Goal: Task Accomplishment & Management: Complete application form

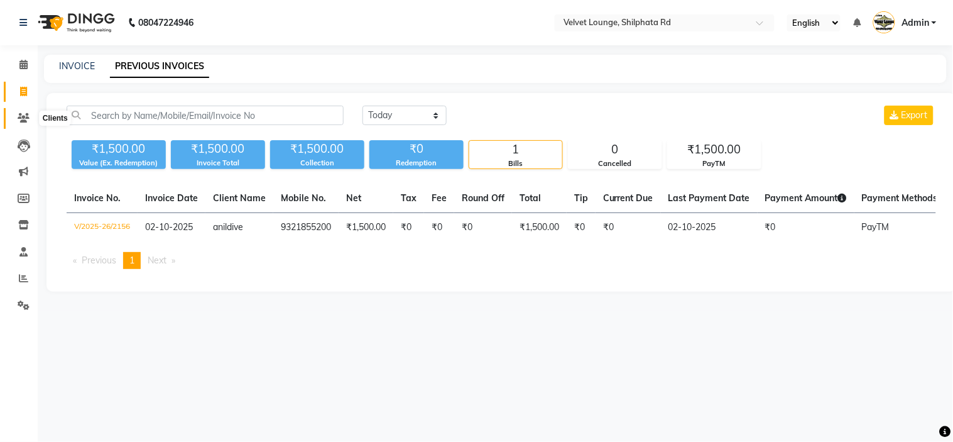
click at [14, 116] on span at bounding box center [24, 118] width 22 height 14
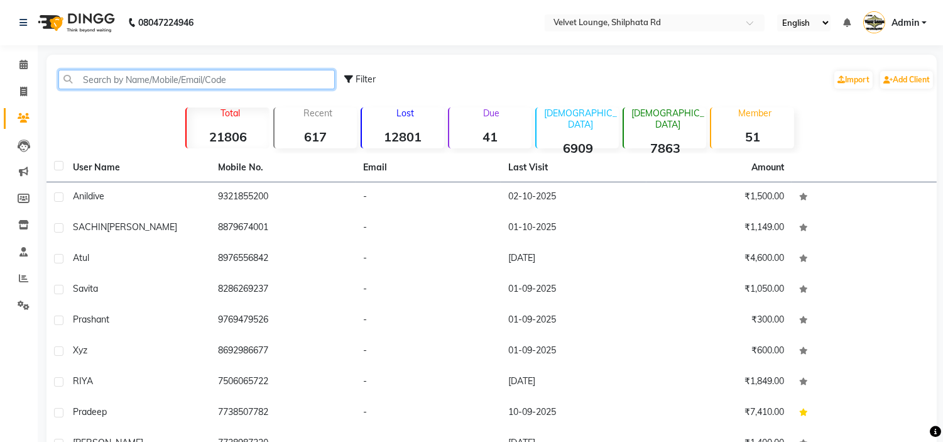
click at [134, 83] on input "text" at bounding box center [196, 79] width 276 height 19
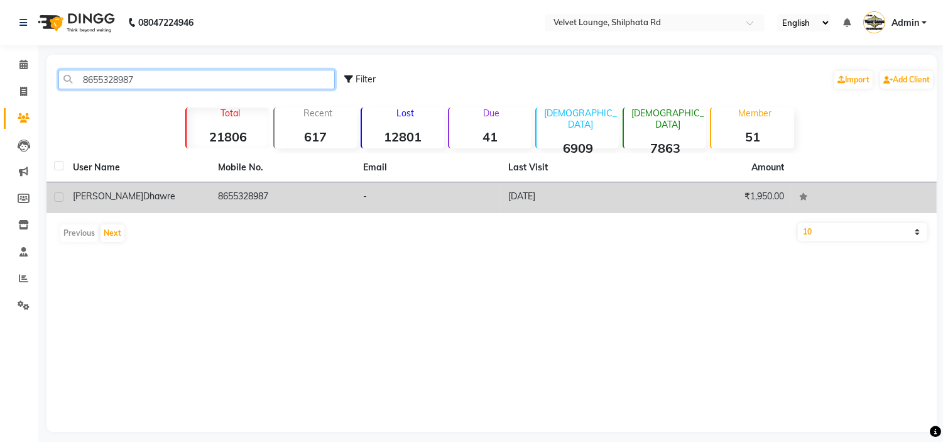
type input "8655328987"
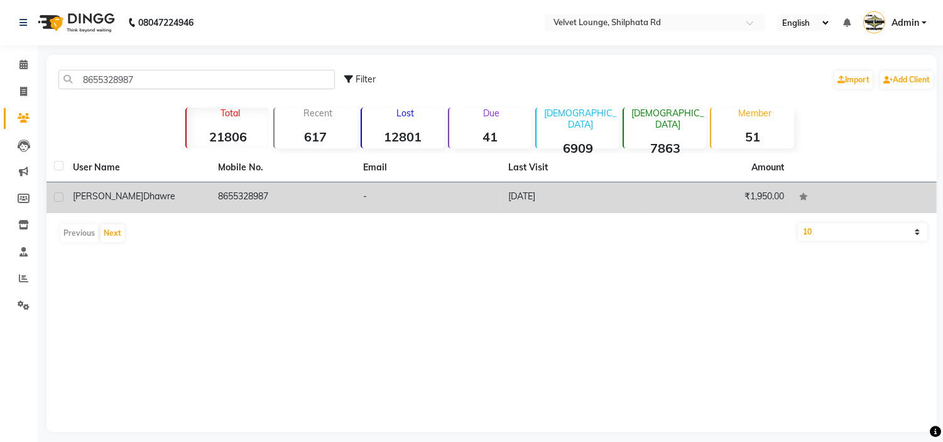
click at [210, 185] on td "8655328987" at bounding box center [282, 197] width 145 height 31
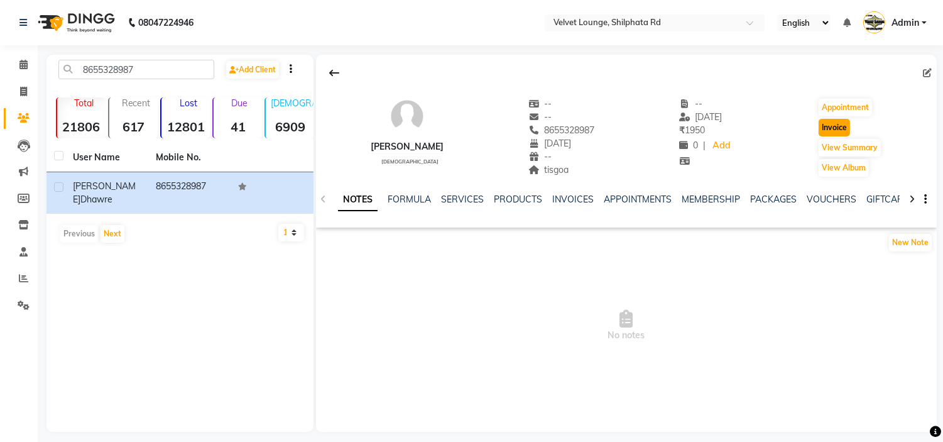
click at [845, 128] on button "Invoice" at bounding box center [833, 128] width 31 height 18
select select "service"
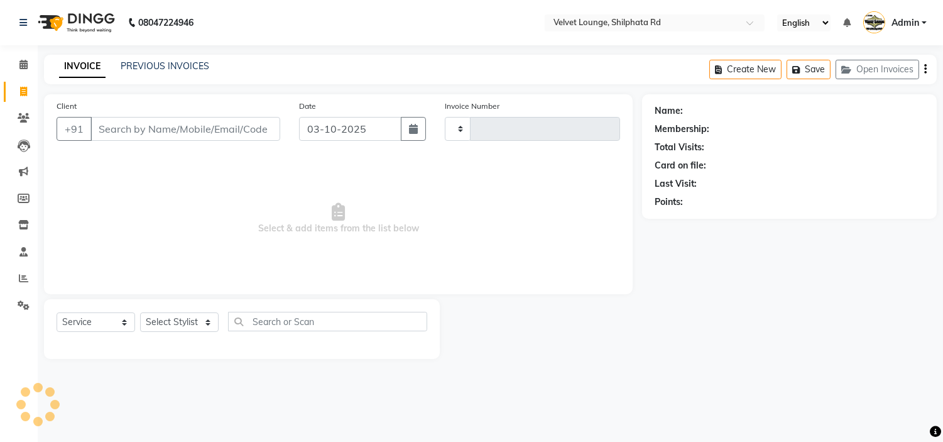
type input "2157"
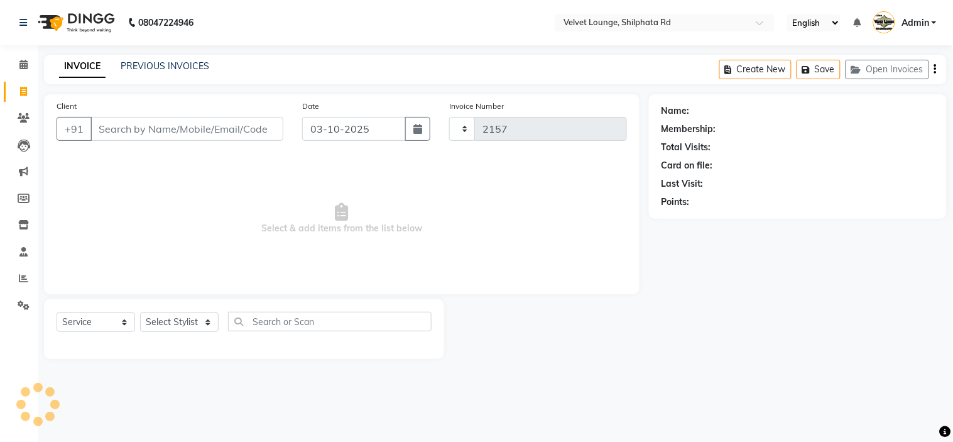
select select "122"
click at [416, 127] on icon "button" at bounding box center [417, 129] width 9 height 10
select select "10"
select select "2025"
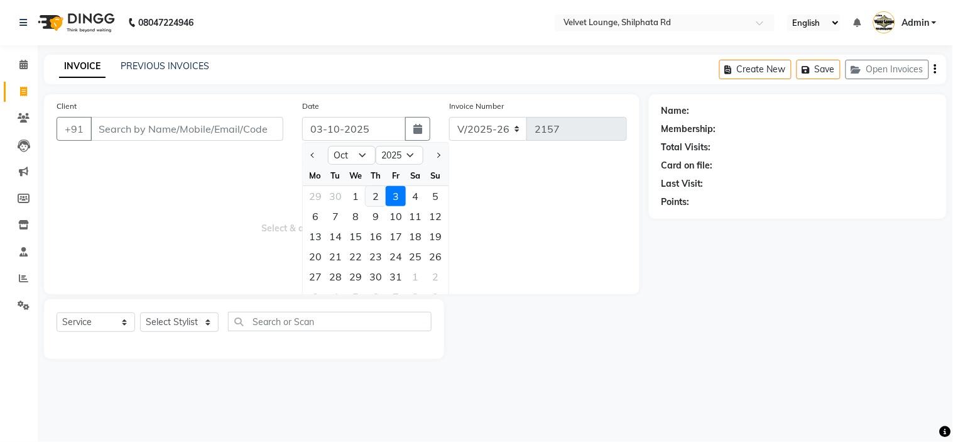
click at [372, 196] on div "2" at bounding box center [376, 196] width 20 height 20
type input "02-10-2025"
type input "8655328987"
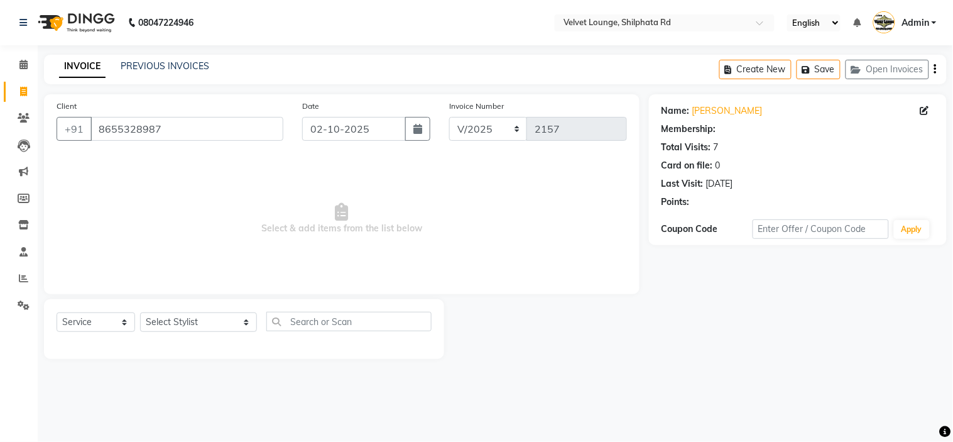
select select "1: Object"
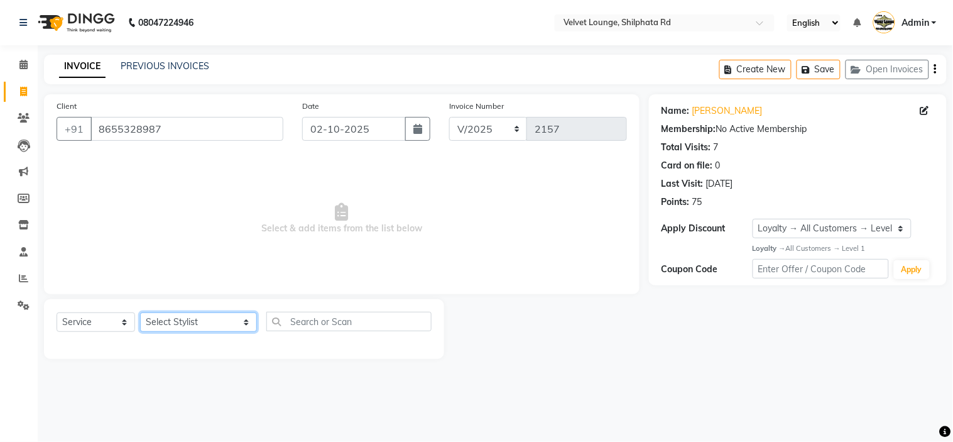
click at [178, 325] on select "Select Stylist [PERSON_NAME] [PERSON_NAME] [PERSON_NAME] [PERSON_NAME] [PERSON_…" at bounding box center [198, 321] width 117 height 19
select select "31385"
click at [140, 313] on select "Select Stylist [PERSON_NAME] [PERSON_NAME] [PERSON_NAME] [PERSON_NAME] [PERSON_…" at bounding box center [198, 321] width 117 height 19
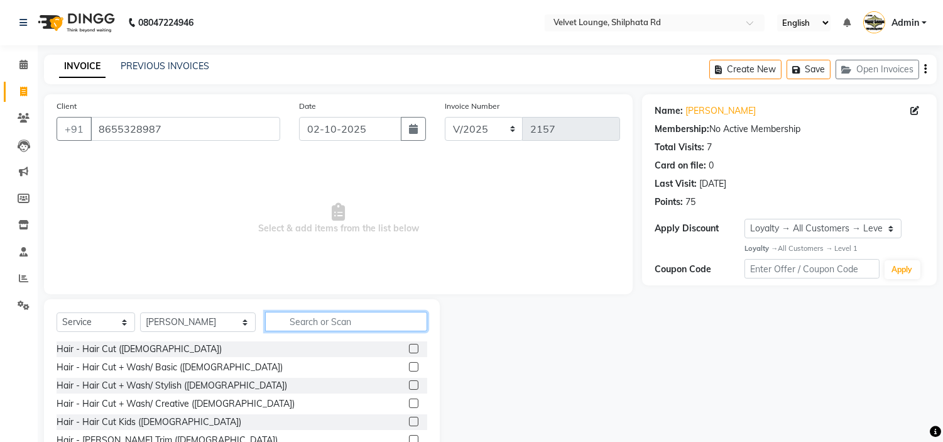
click at [349, 321] on input "text" at bounding box center [346, 321] width 162 height 19
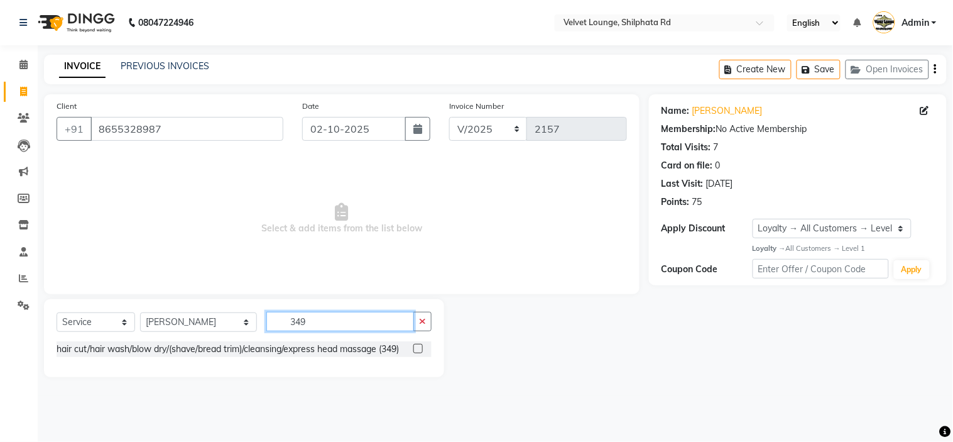
type input "349"
click at [417, 349] on label at bounding box center [417, 348] width 9 height 9
click at [417, 349] on input "checkbox" at bounding box center [417, 349] width 8 height 8
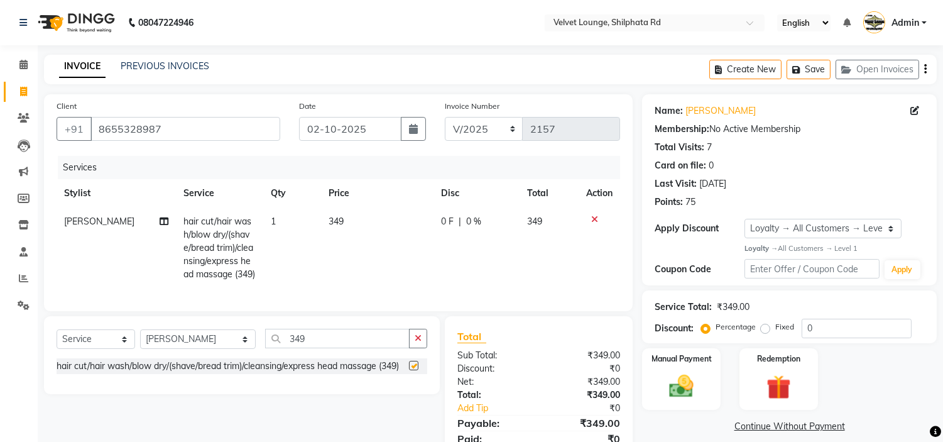
checkbox input "false"
click at [695, 396] on img at bounding box center [681, 386] width 41 height 30
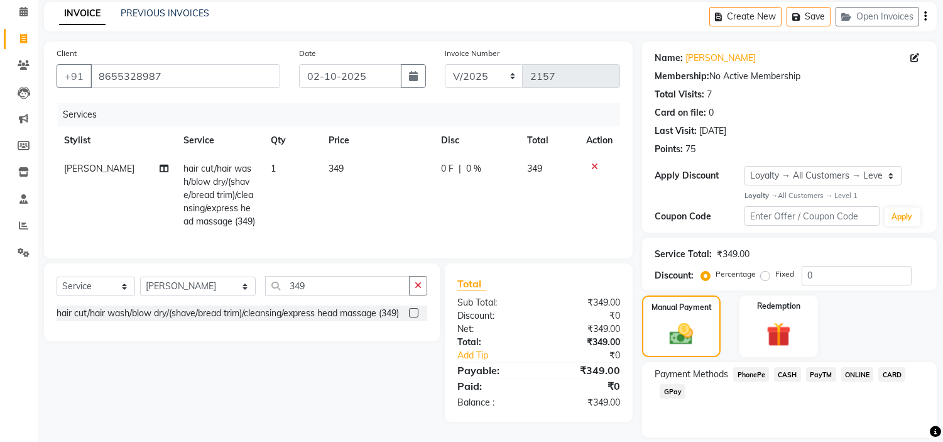
scroll to position [92, 0]
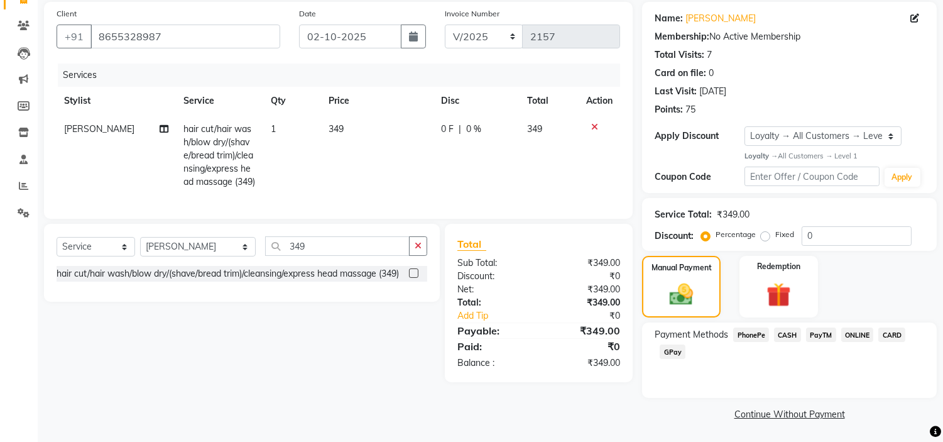
click at [821, 327] on span "PayTM" at bounding box center [821, 334] width 30 height 14
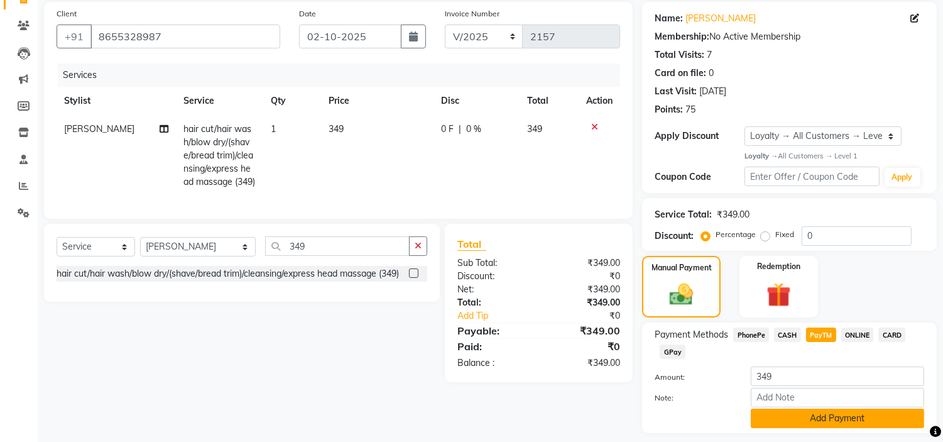
click at [816, 416] on button "Add Payment" at bounding box center [837, 417] width 173 height 19
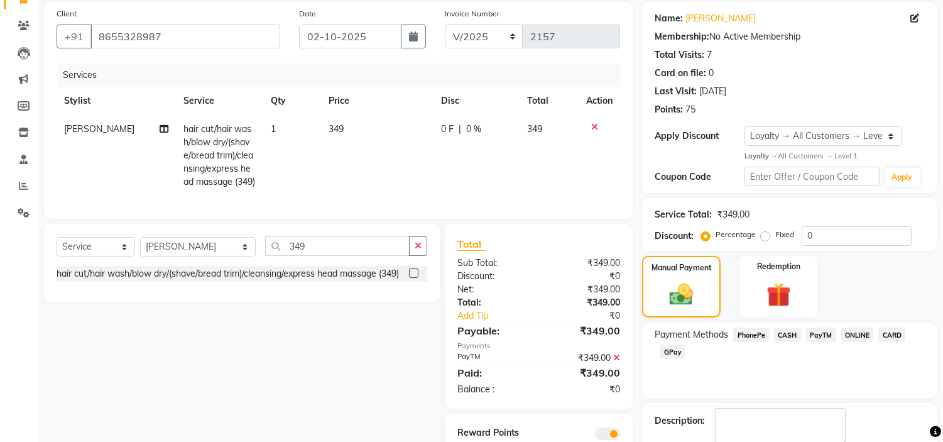
scroll to position [164, 0]
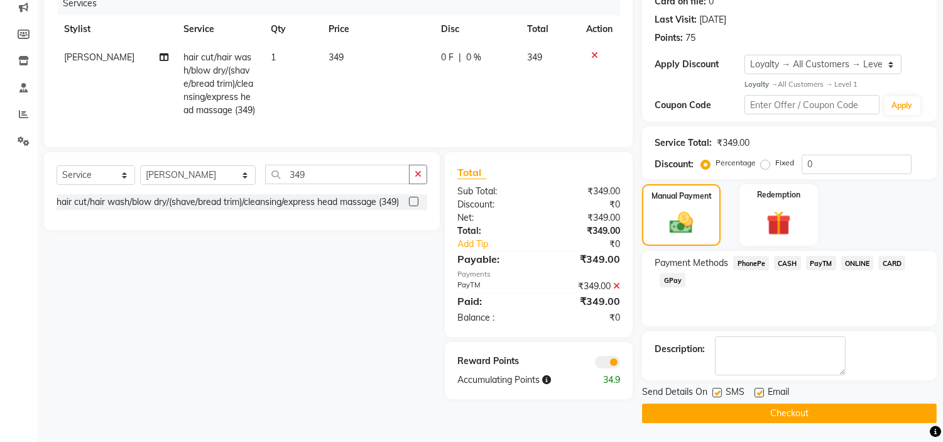
click at [900, 404] on button "Checkout" at bounding box center [789, 412] width 295 height 19
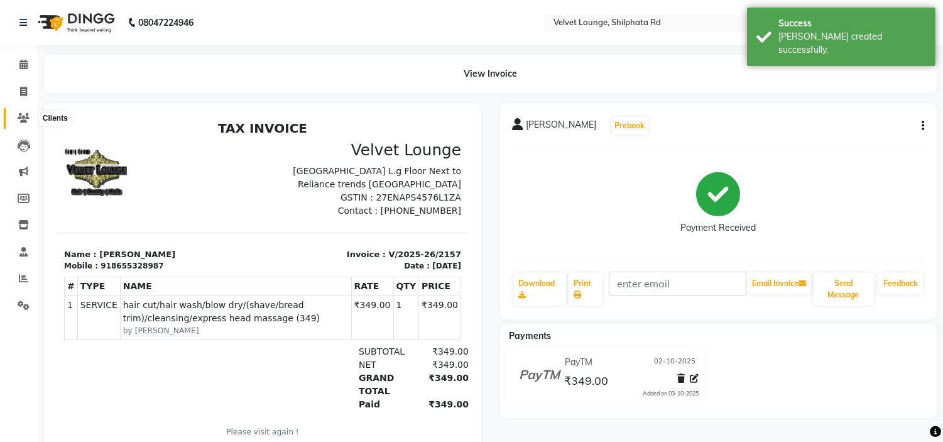
click at [16, 115] on span at bounding box center [24, 118] width 22 height 14
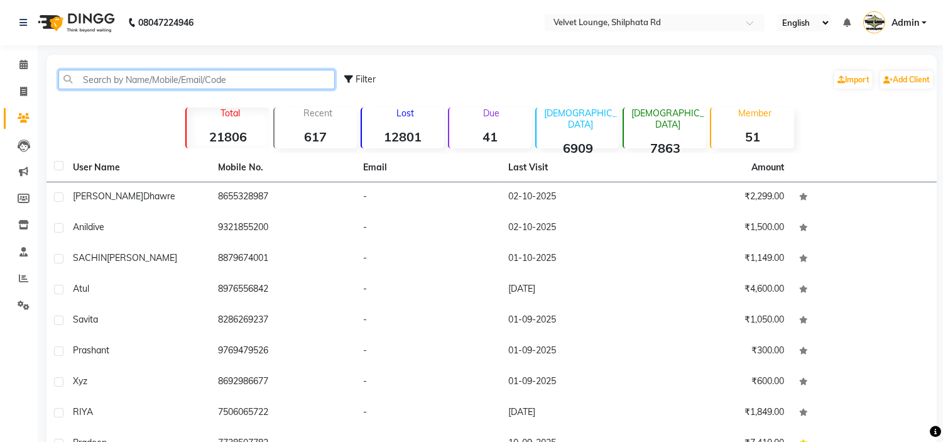
click at [132, 74] on input "text" at bounding box center [196, 79] width 276 height 19
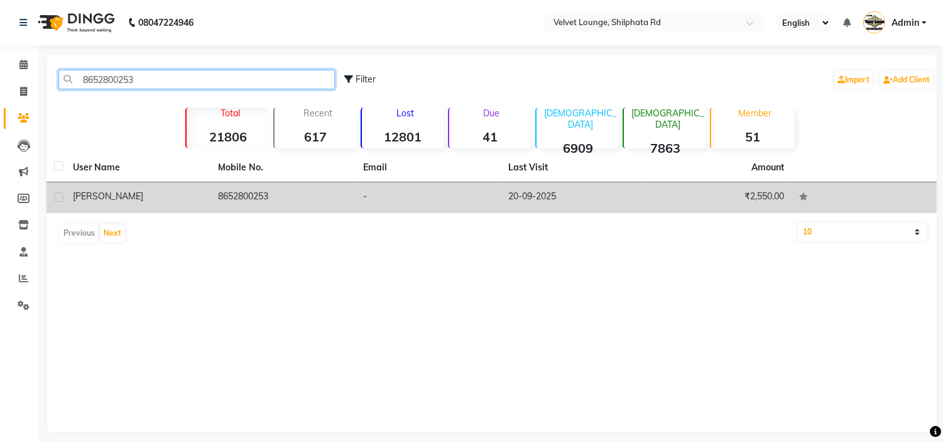
type input "8652800253"
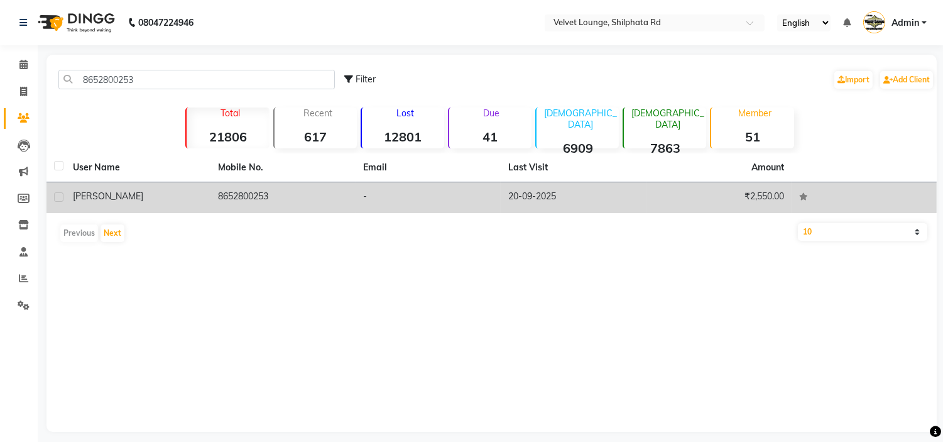
click at [217, 202] on td "8652800253" at bounding box center [282, 197] width 145 height 31
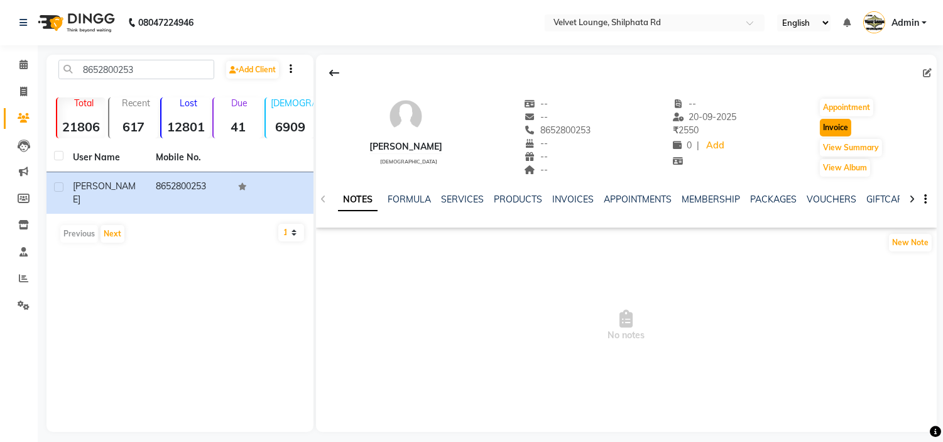
click at [842, 127] on button "Invoice" at bounding box center [835, 128] width 31 height 18
select select "122"
select select "service"
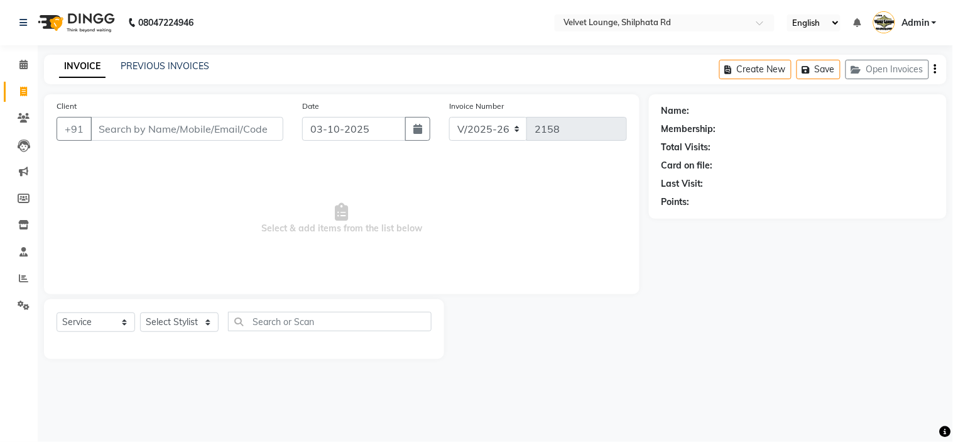
type input "8652800253"
select select "1: Object"
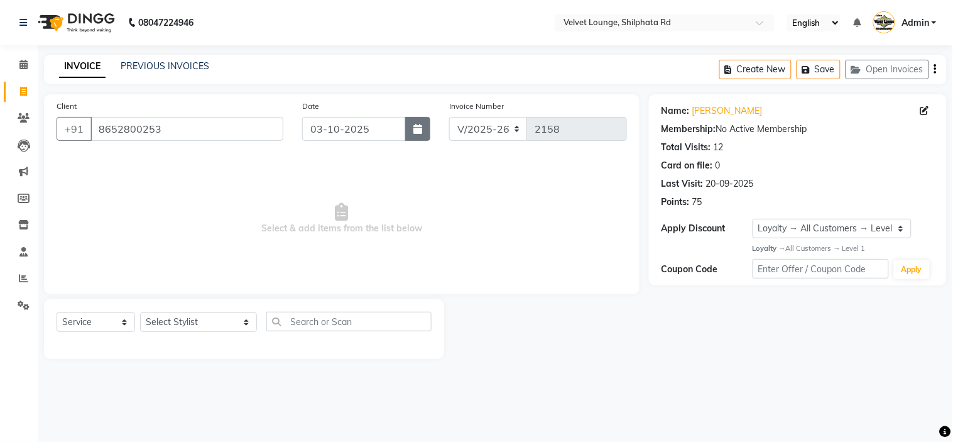
click at [417, 124] on icon "button" at bounding box center [417, 129] width 9 height 10
select select "10"
select select "2025"
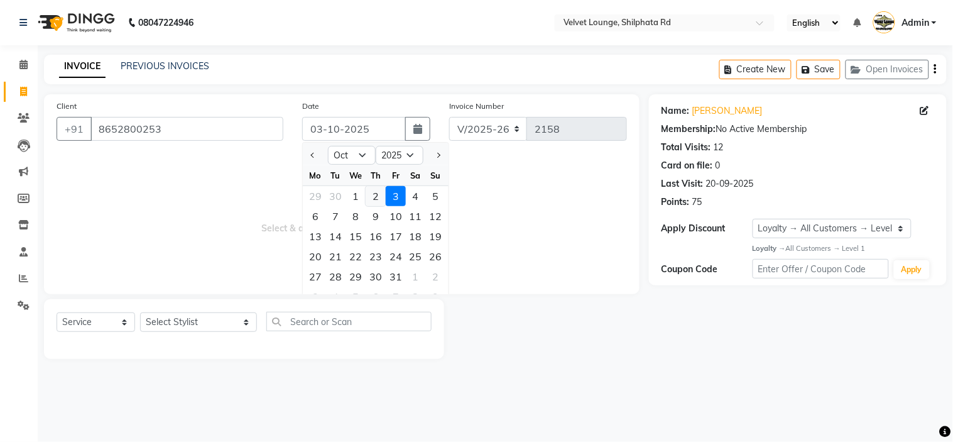
click at [377, 192] on div "2" at bounding box center [376, 196] width 20 height 20
type input "02-10-2025"
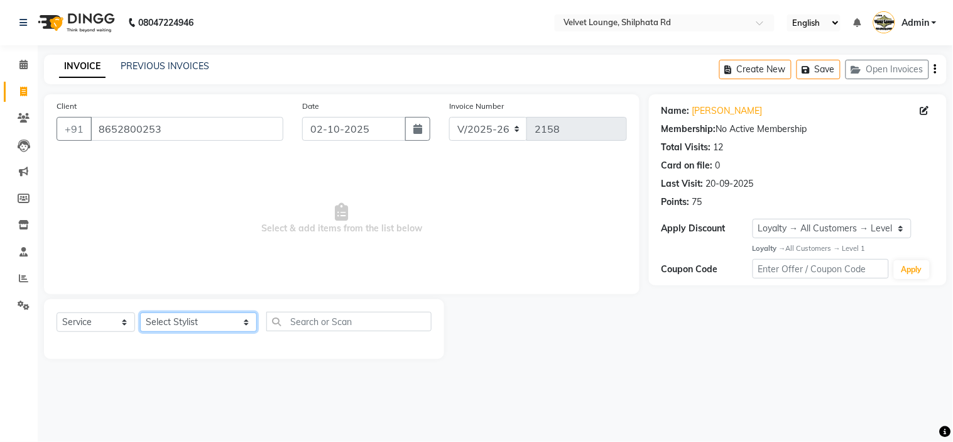
click at [193, 327] on select "Select Stylist [PERSON_NAME] [PERSON_NAME] [PERSON_NAME] [PERSON_NAME] [PERSON_…" at bounding box center [198, 321] width 117 height 19
select select "31385"
click at [140, 313] on select "Select Stylist [PERSON_NAME] [PERSON_NAME] [PERSON_NAME] [PERSON_NAME] [PERSON_…" at bounding box center [198, 321] width 117 height 19
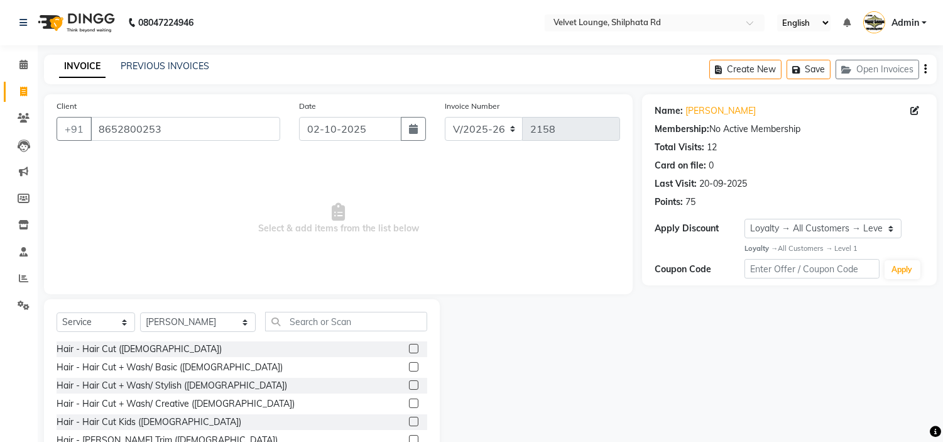
click at [409, 347] on label at bounding box center [413, 348] width 9 height 9
click at [409, 347] on input "checkbox" at bounding box center [413, 349] width 8 height 8
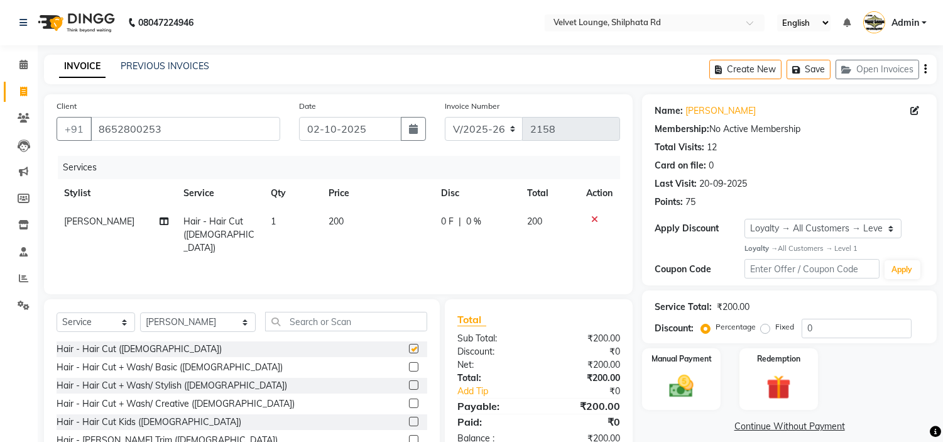
checkbox input "false"
click at [447, 218] on span "0 F" at bounding box center [447, 221] width 13 height 13
select select "31385"
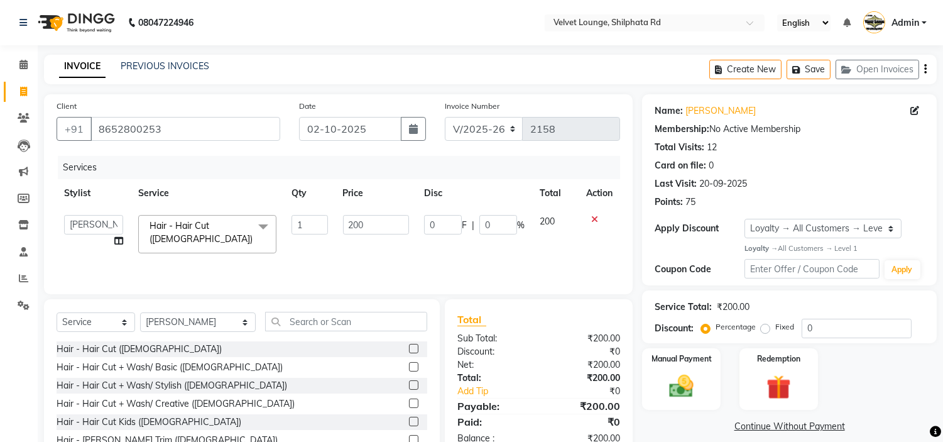
click at [447, 218] on input "0" at bounding box center [443, 224] width 38 height 19
type input "50"
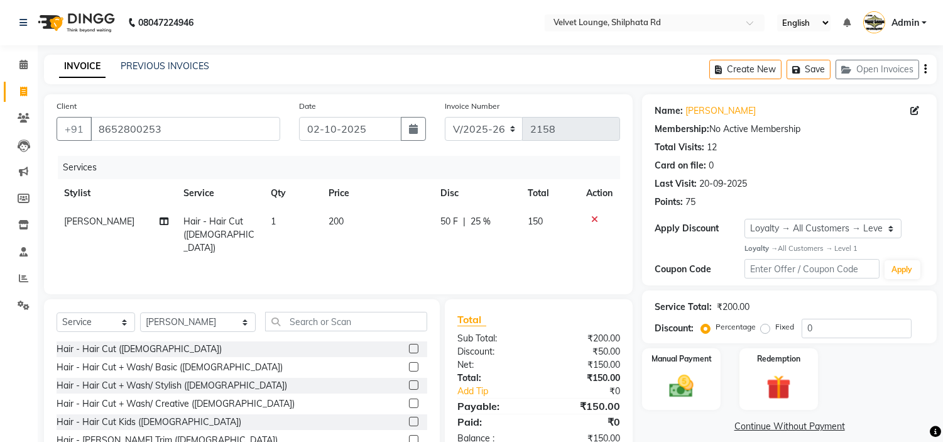
click at [493, 265] on div "Services Stylist Service Qty Price Disc Total Action alam khan Hair - Hair Cut …" at bounding box center [338, 219] width 563 height 126
click at [680, 383] on img at bounding box center [681, 386] width 41 height 30
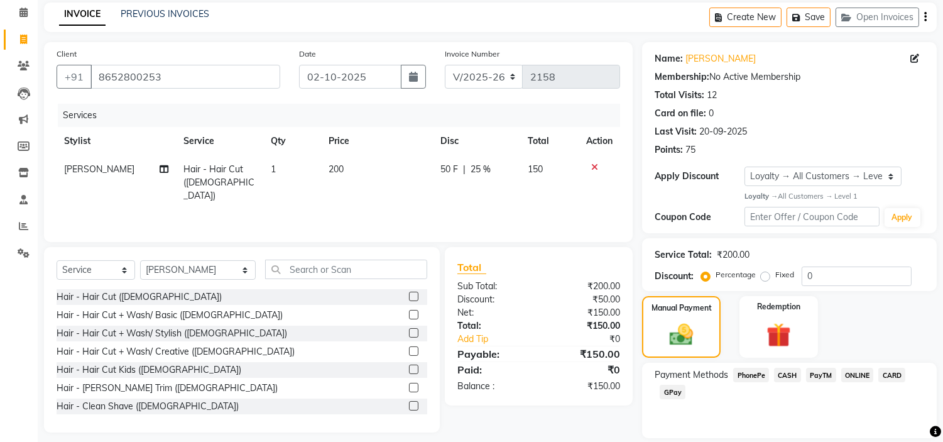
scroll to position [92, 0]
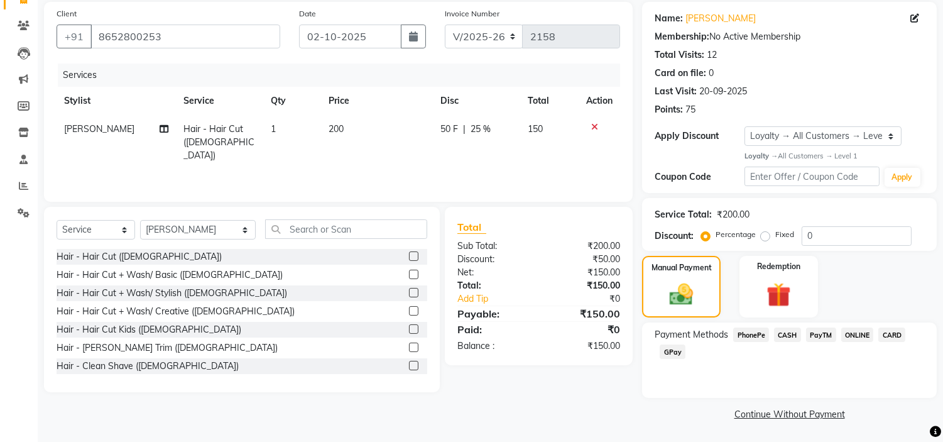
click at [818, 333] on span "PayTM" at bounding box center [821, 334] width 30 height 14
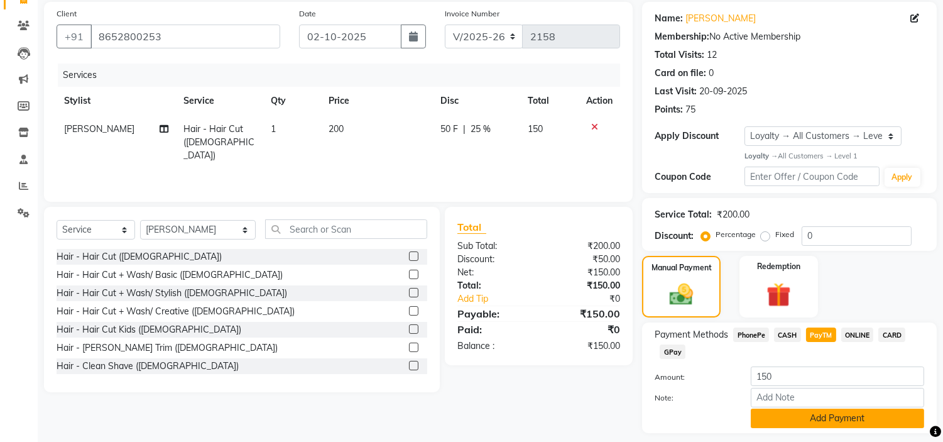
click at [789, 416] on button "Add Payment" at bounding box center [837, 417] width 173 height 19
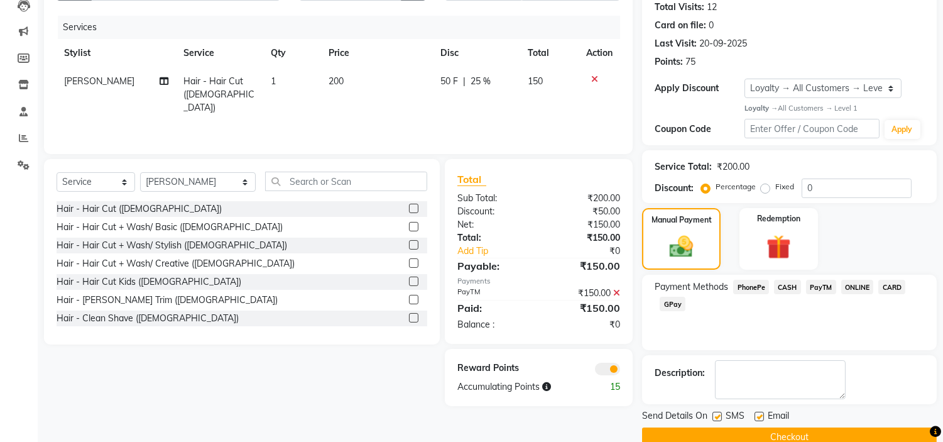
scroll to position [164, 0]
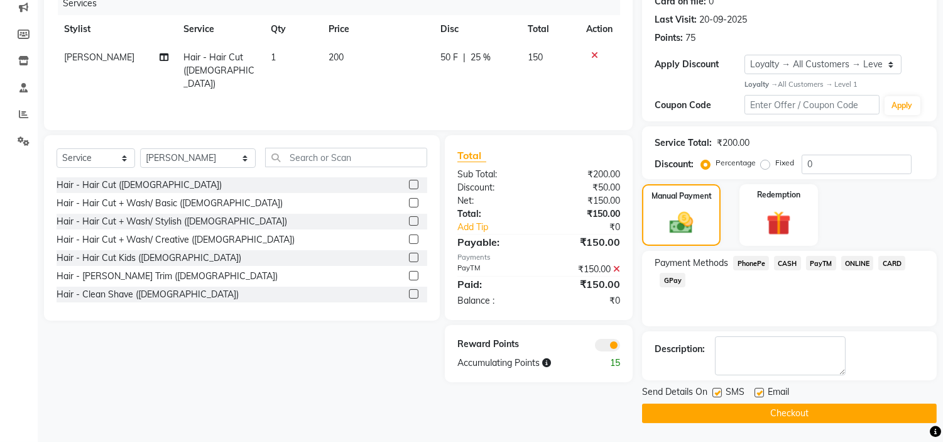
click at [882, 413] on button "Checkout" at bounding box center [789, 412] width 295 height 19
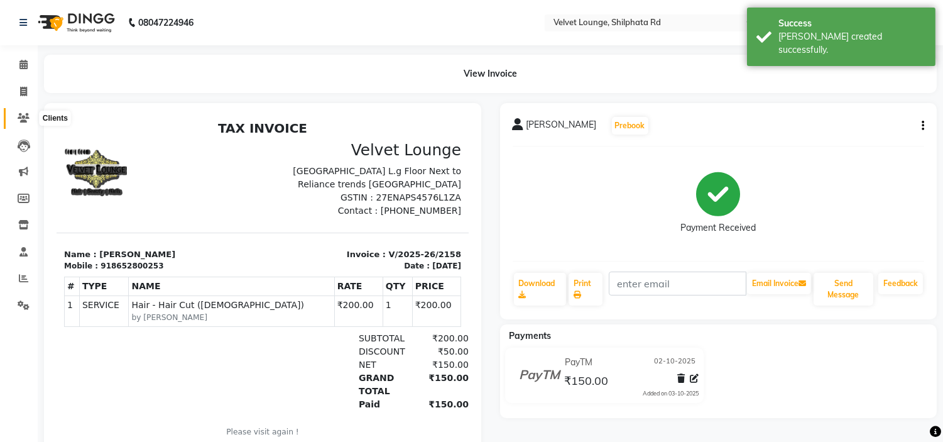
click at [20, 117] on icon at bounding box center [24, 117] width 12 height 9
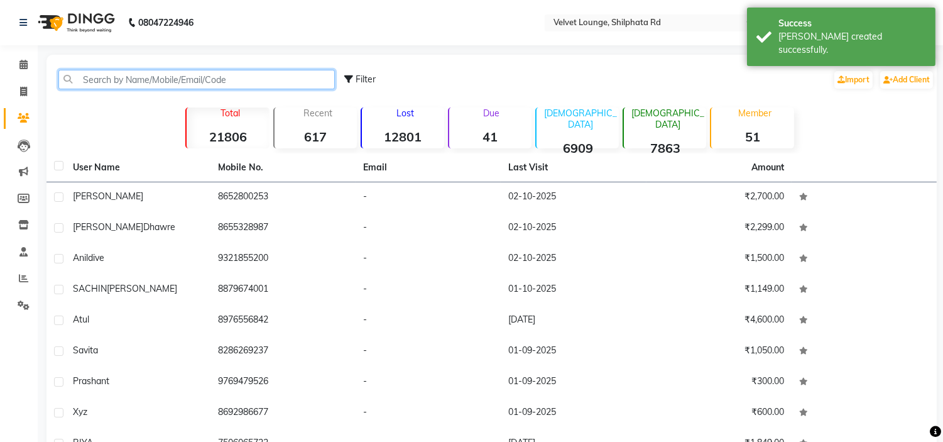
click at [148, 73] on input "text" at bounding box center [196, 79] width 276 height 19
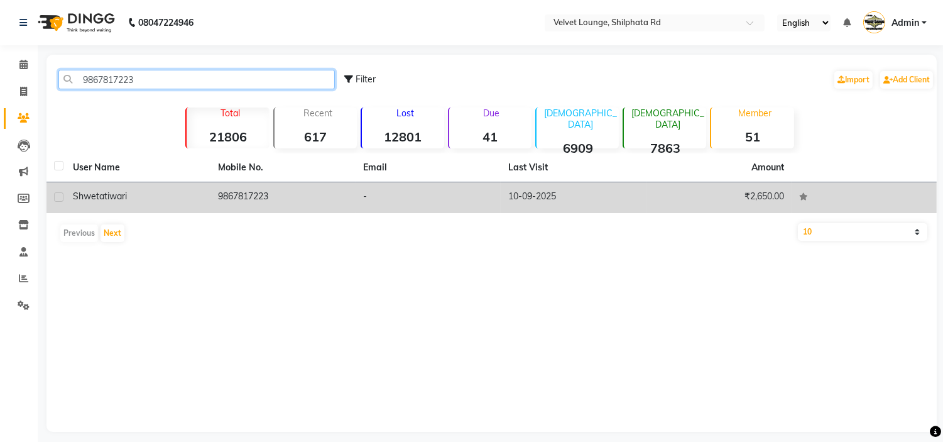
type input "9867817223"
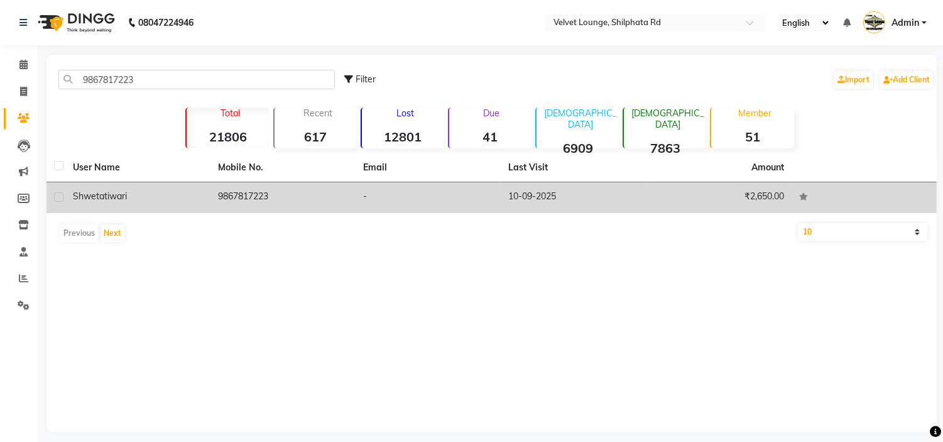
click at [241, 190] on td "9867817223" at bounding box center [282, 197] width 145 height 31
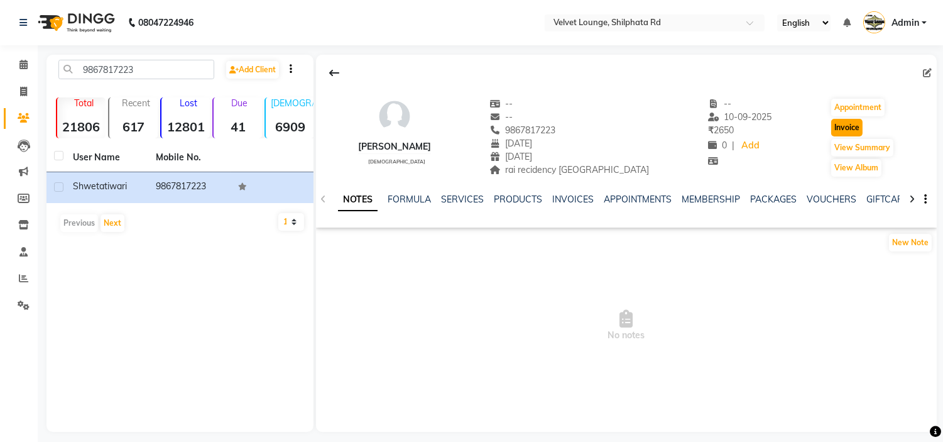
click at [847, 129] on button "Invoice" at bounding box center [846, 128] width 31 height 18
select select "122"
select select "service"
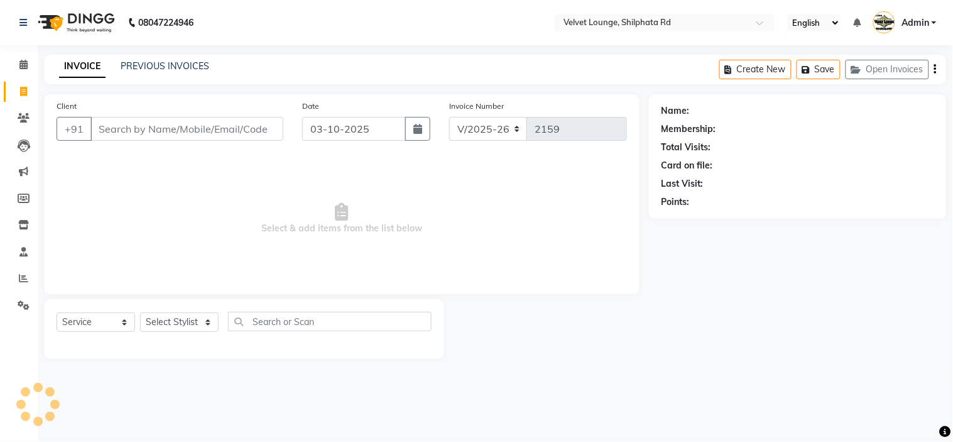
type input "9867817223"
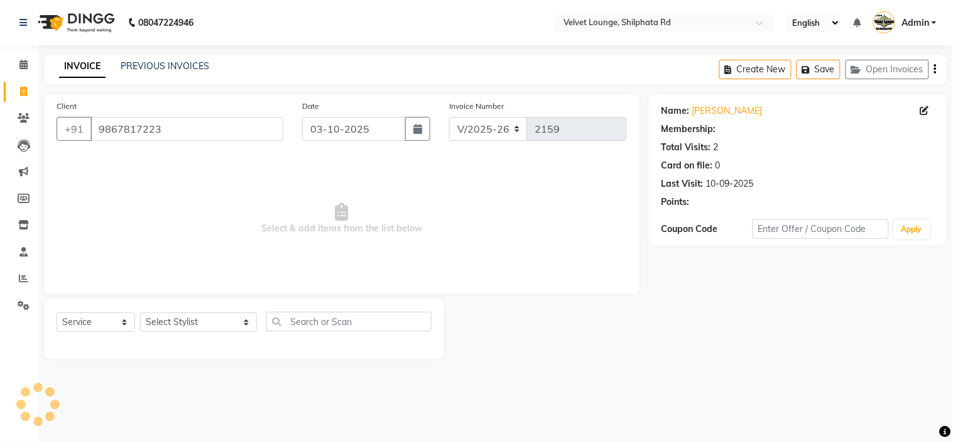
select select "1: Object"
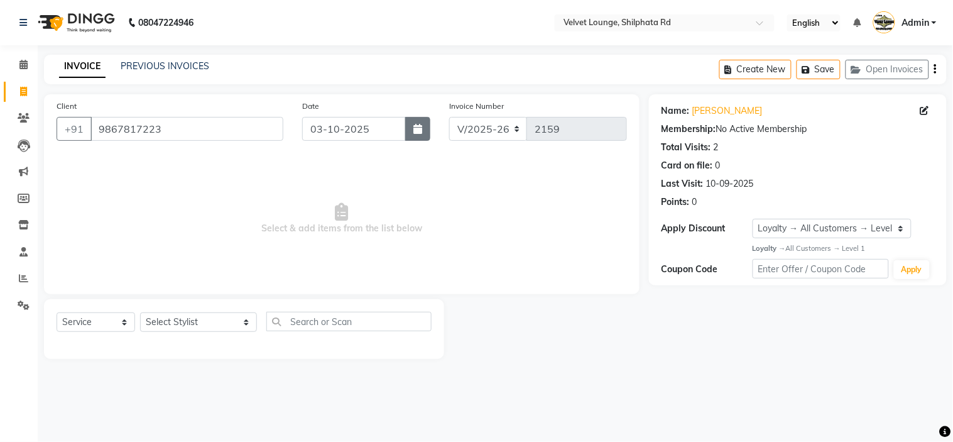
click at [421, 133] on icon "button" at bounding box center [417, 129] width 9 height 10
select select "10"
select select "2025"
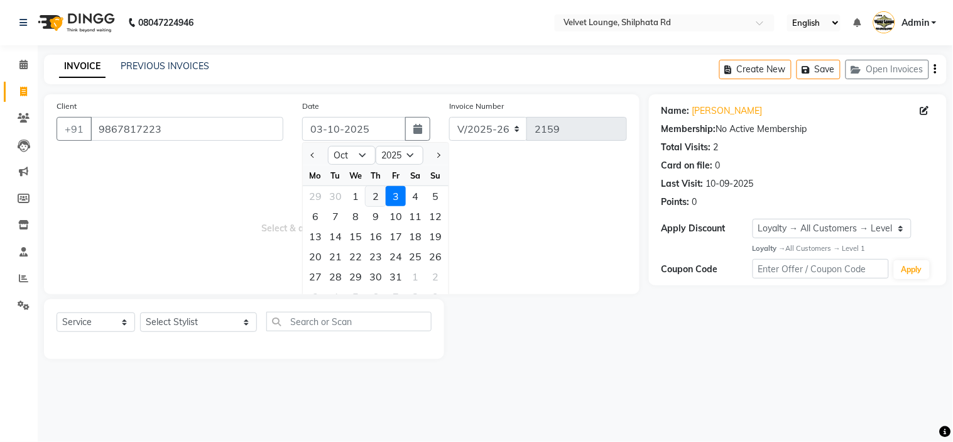
click at [373, 197] on div "2" at bounding box center [376, 196] width 20 height 20
type input "02-10-2025"
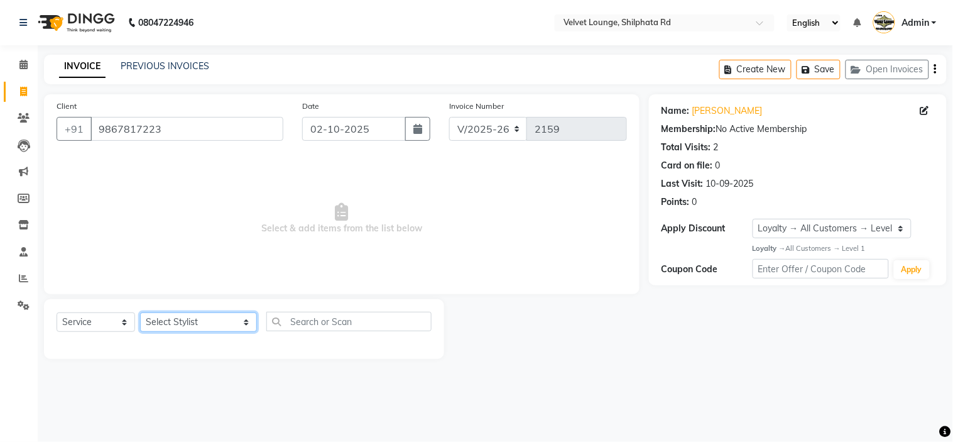
click at [190, 323] on select "Select Stylist [PERSON_NAME] [PERSON_NAME] [PERSON_NAME] [PERSON_NAME] [PERSON_…" at bounding box center [198, 321] width 117 height 19
select select "48428"
click at [140, 313] on select "Select Stylist [PERSON_NAME] [PERSON_NAME] [PERSON_NAME] [PERSON_NAME] [PERSON_…" at bounding box center [198, 321] width 117 height 19
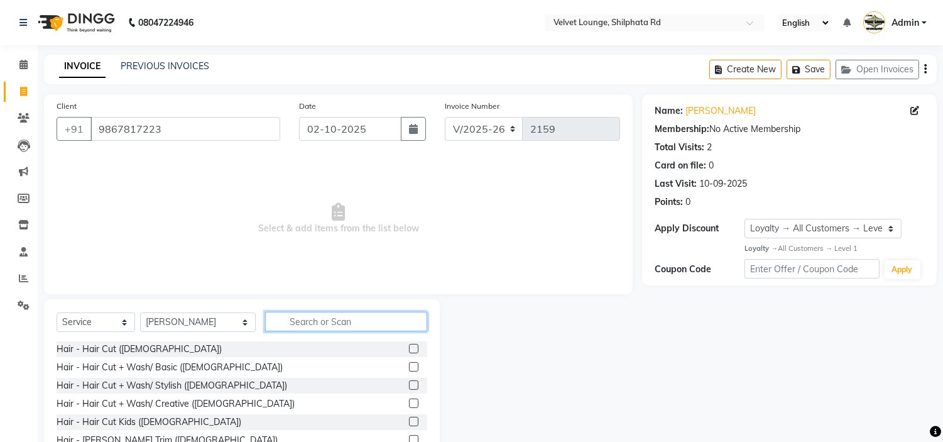
click at [276, 321] on input "text" at bounding box center [346, 321] width 162 height 19
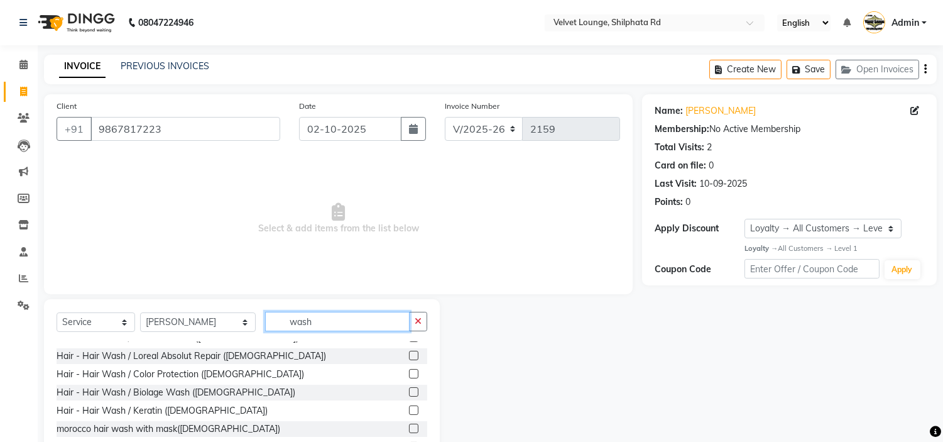
scroll to position [110, 0]
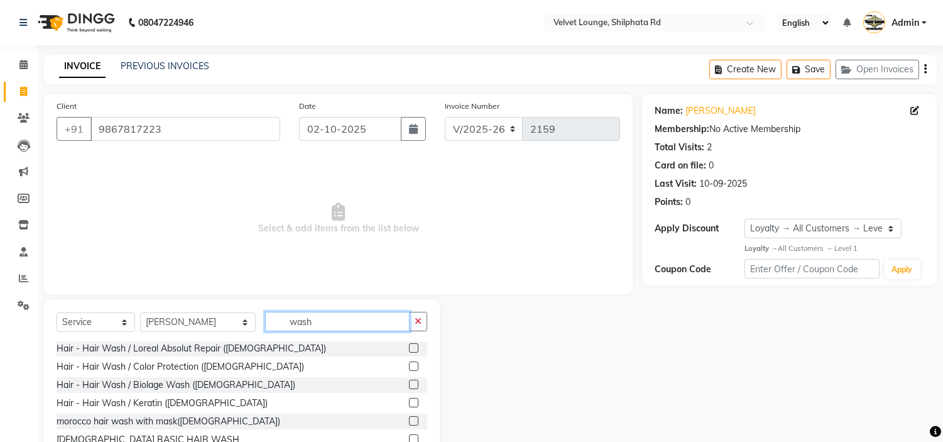
type input "wash"
click at [409, 403] on label at bounding box center [413, 402] width 9 height 9
click at [409, 403] on input "checkbox" at bounding box center [413, 403] width 8 height 8
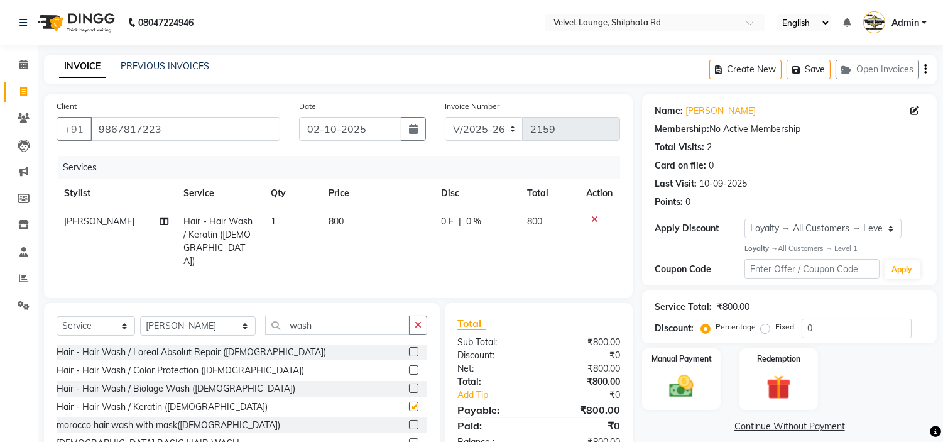
checkbox input "false"
click at [446, 215] on span "0 F" at bounding box center [447, 221] width 13 height 13
select select "48428"
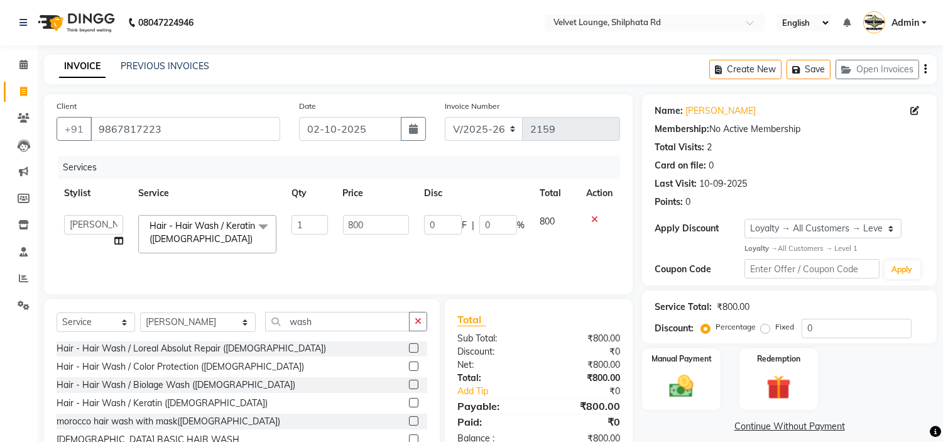
click at [446, 215] on input "0" at bounding box center [443, 224] width 38 height 19
type input "300"
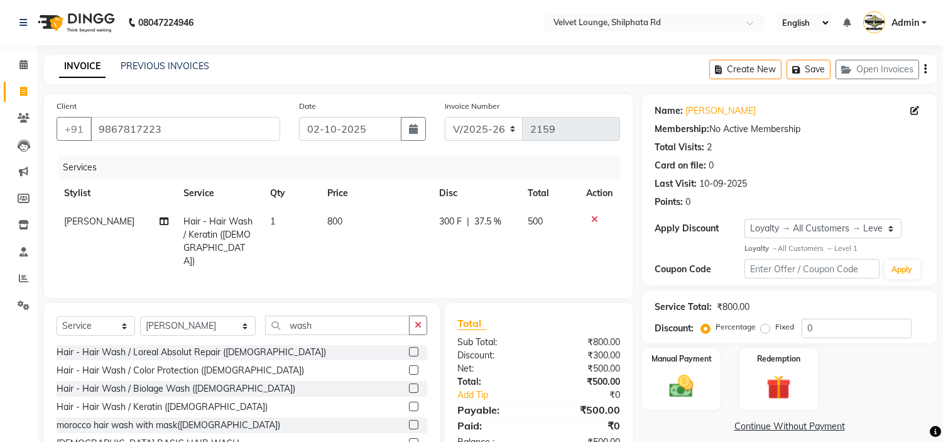
click at [455, 247] on td "300 F | 37.5 %" at bounding box center [475, 241] width 89 height 68
select select "48428"
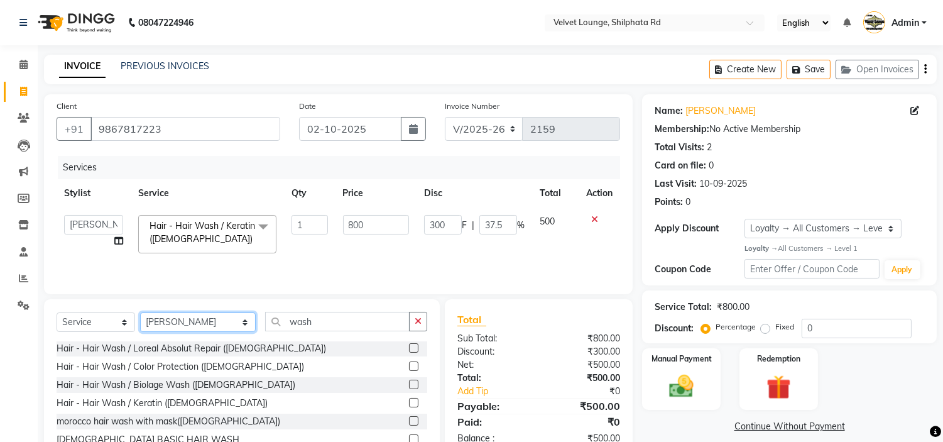
click at [182, 317] on select "Select Stylist [PERSON_NAME] [PERSON_NAME] [PERSON_NAME] [PERSON_NAME] [PERSON_…" at bounding box center [198, 321] width 116 height 19
select select "21034"
click at [140, 313] on select "Select Stylist [PERSON_NAME] [PERSON_NAME] [PERSON_NAME] [PERSON_NAME] [PERSON_…" at bounding box center [198, 321] width 116 height 19
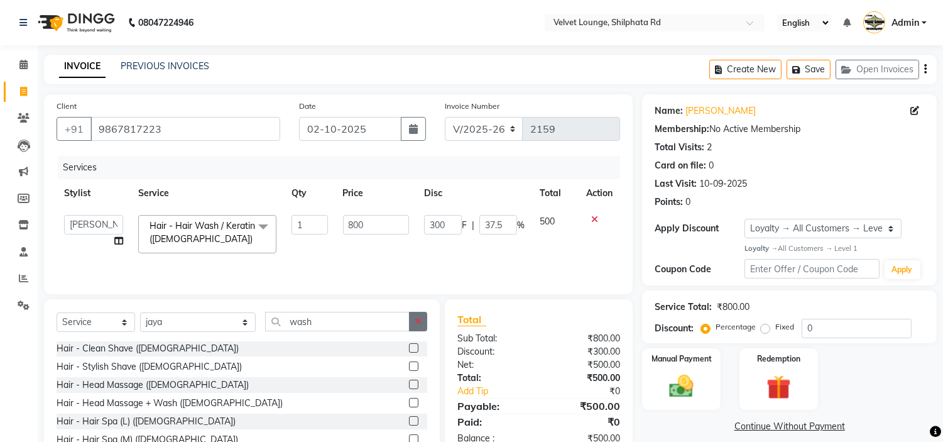
click at [413, 325] on button "button" at bounding box center [418, 321] width 18 height 19
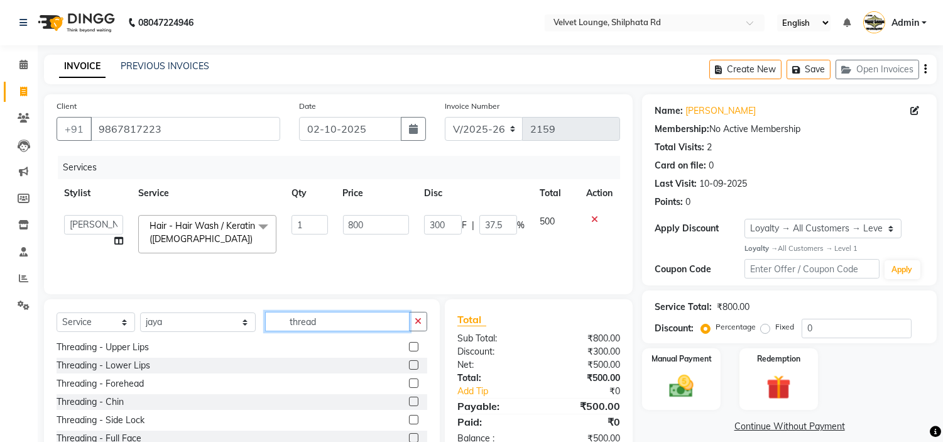
scroll to position [0, 0]
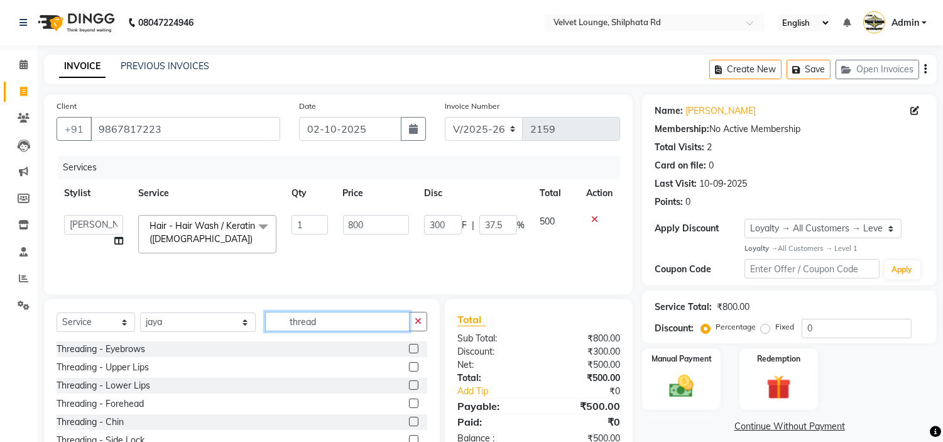
type input "thread"
click at [409, 348] on label at bounding box center [413, 348] width 9 height 9
click at [409, 348] on input "checkbox" at bounding box center [413, 349] width 8 height 8
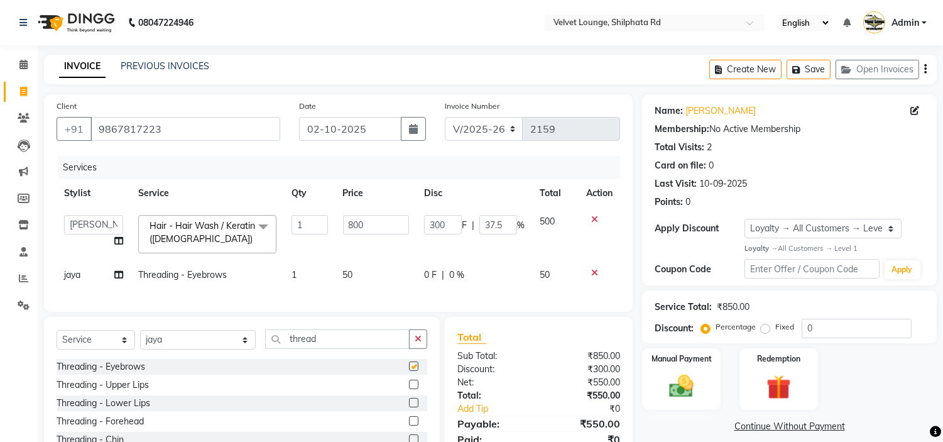
checkbox input "false"
click at [682, 376] on img at bounding box center [681, 386] width 41 height 30
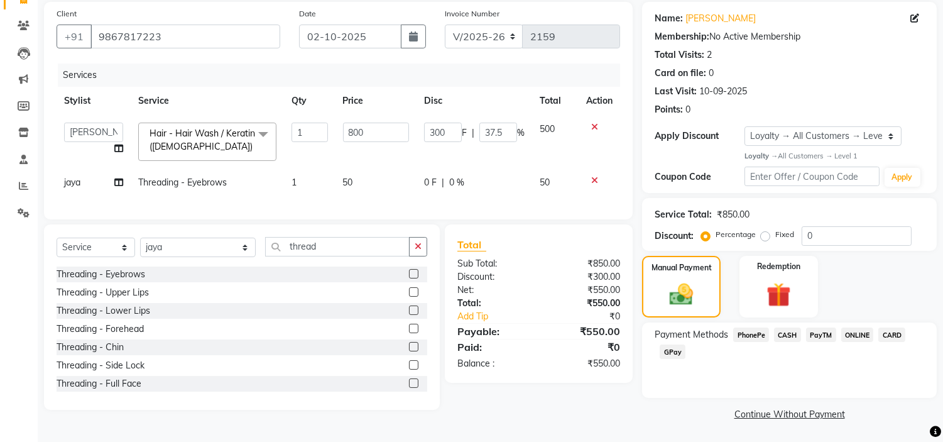
click at [819, 335] on span "PayTM" at bounding box center [821, 334] width 30 height 14
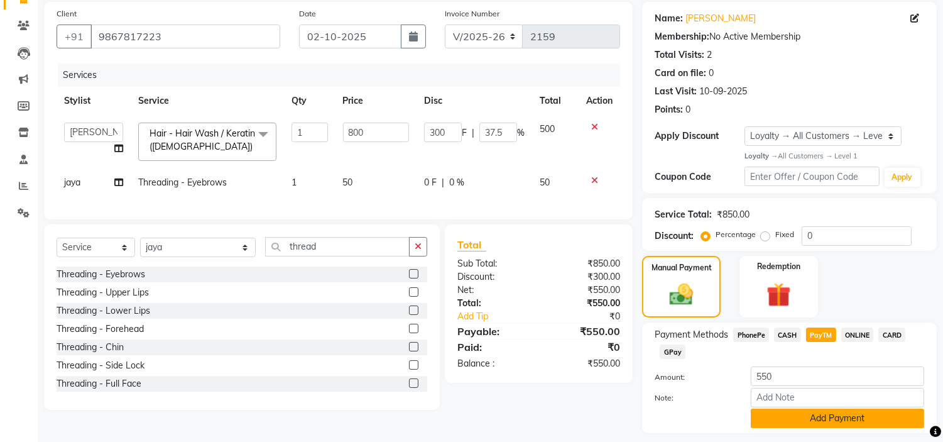
click at [802, 411] on button "Add Payment" at bounding box center [837, 417] width 173 height 19
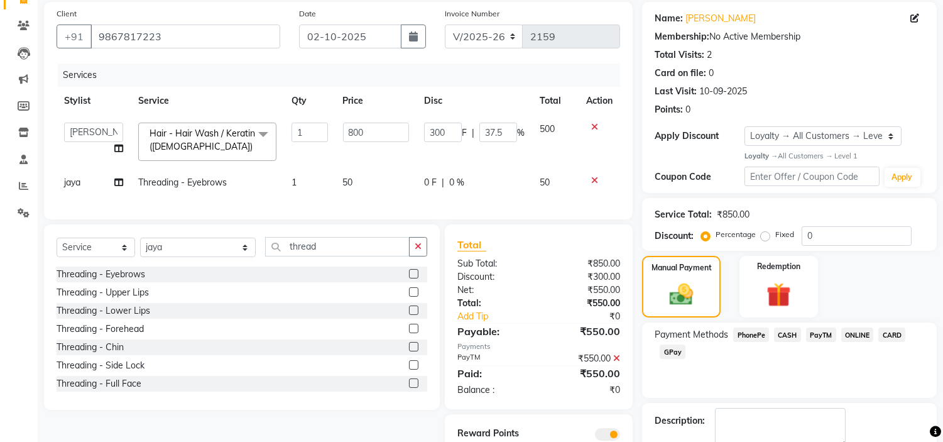
scroll to position [164, 0]
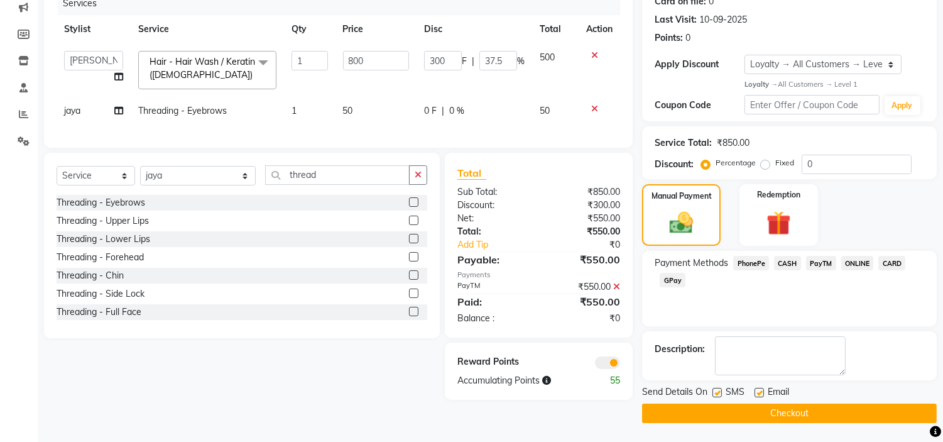
click at [897, 411] on button "Checkout" at bounding box center [789, 412] width 295 height 19
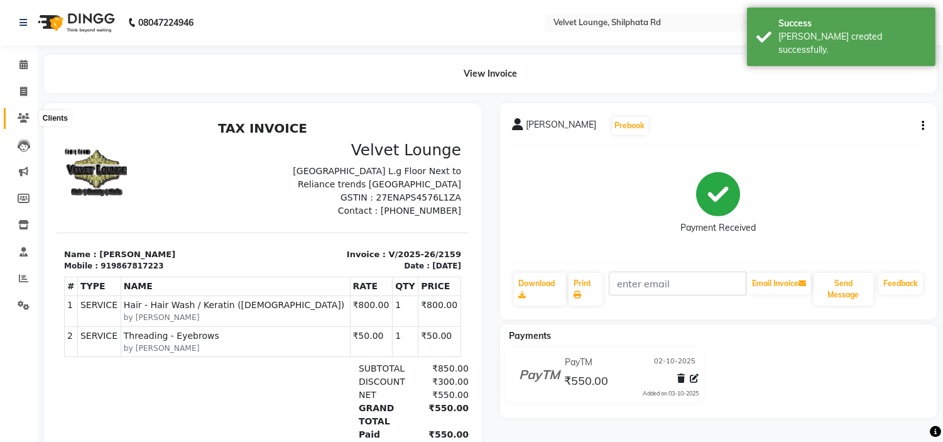
click at [21, 114] on icon at bounding box center [24, 117] width 12 height 9
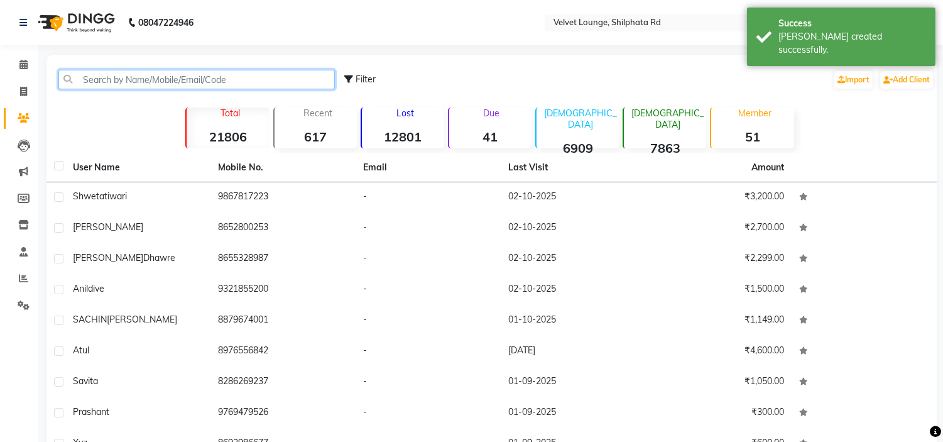
click at [148, 86] on input "text" at bounding box center [196, 79] width 276 height 19
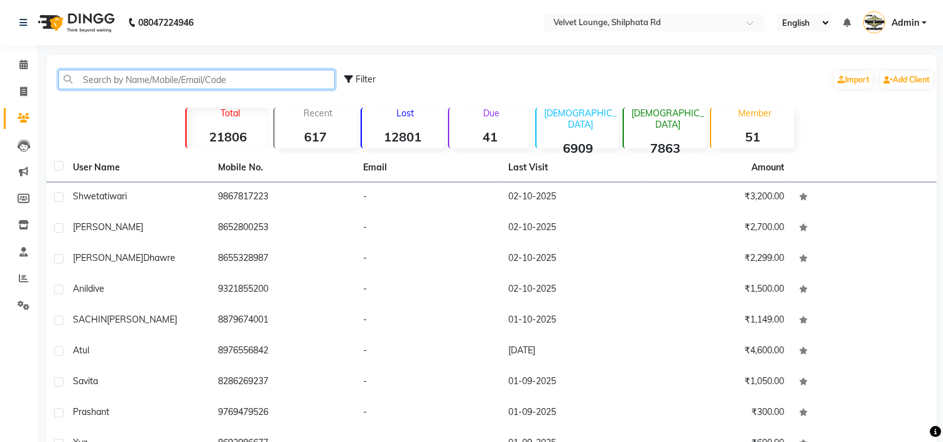
click at [168, 79] on input "text" at bounding box center [196, 79] width 276 height 19
click at [122, 80] on input "text" at bounding box center [196, 79] width 276 height 19
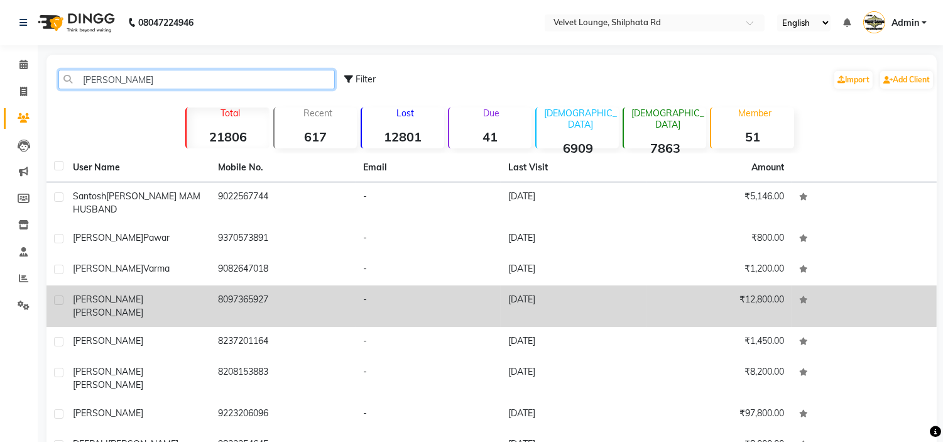
type input "[PERSON_NAME]"
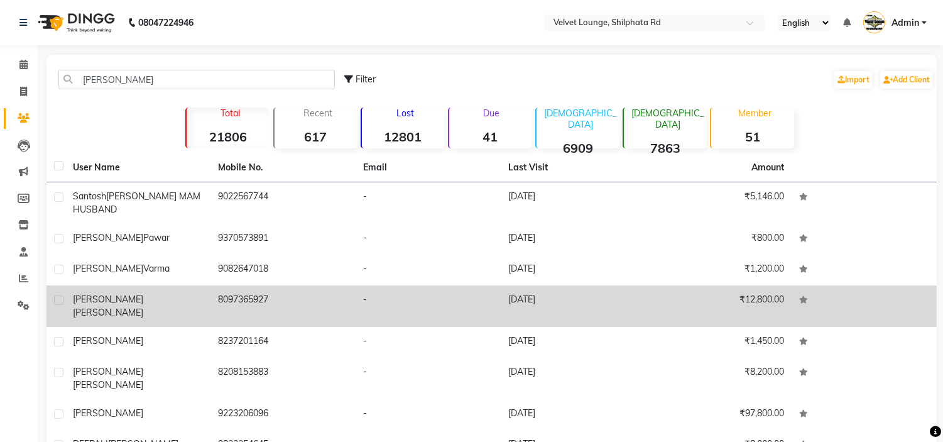
click at [229, 308] on td "8097365927" at bounding box center [282, 305] width 145 height 41
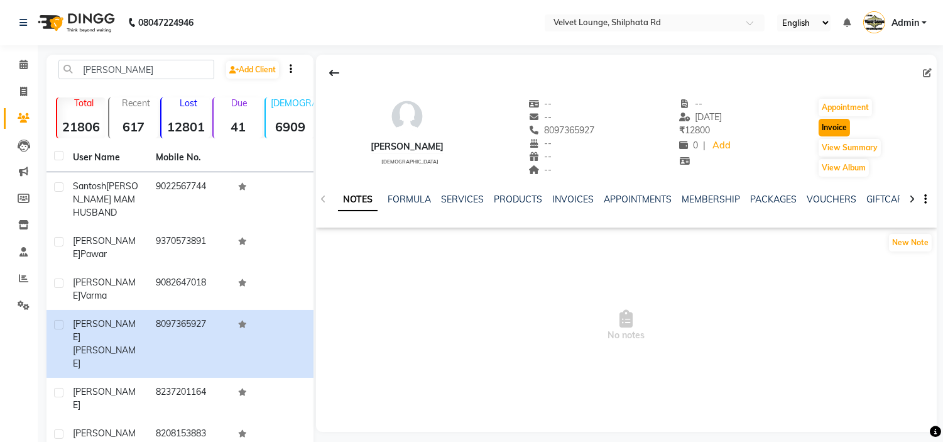
click at [836, 126] on button "Invoice" at bounding box center [833, 128] width 31 height 18
select select "122"
select select "service"
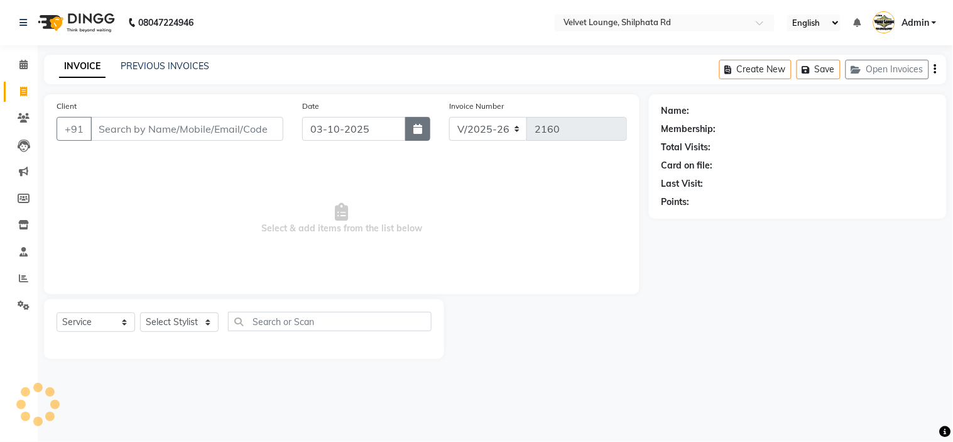
type input "8097365927"
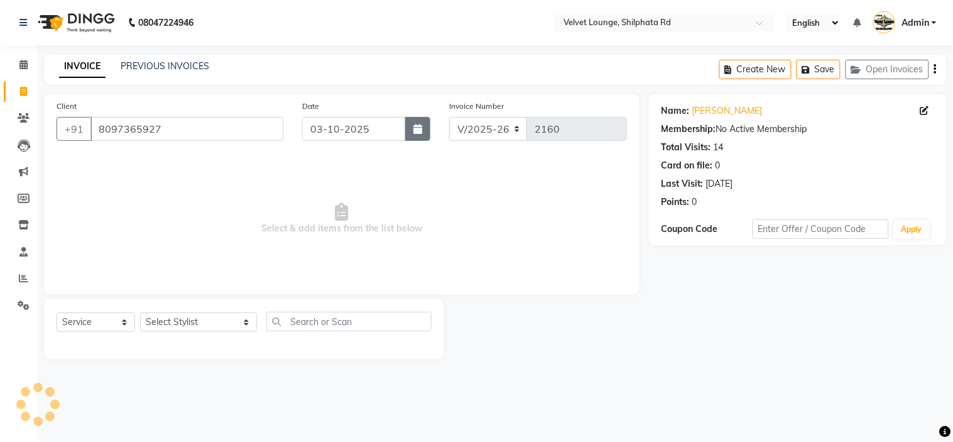
click at [416, 133] on icon "button" at bounding box center [417, 129] width 9 height 10
select select "10"
select select "2025"
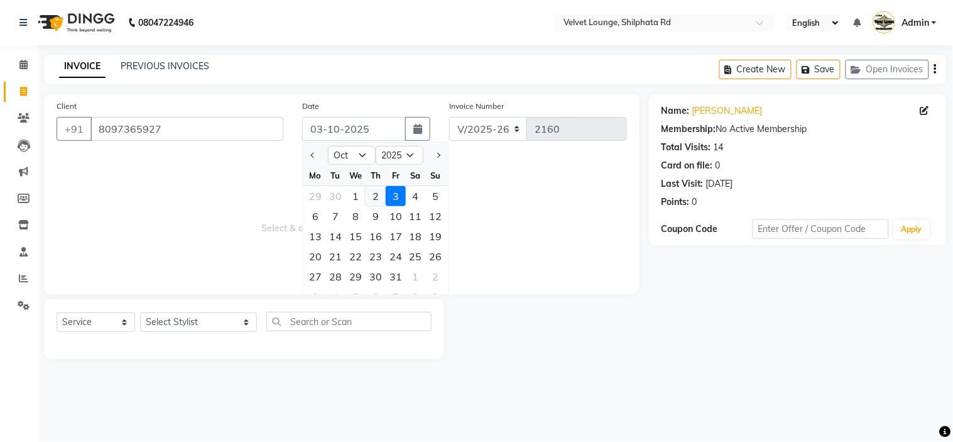
click at [374, 195] on div "2" at bounding box center [376, 196] width 20 height 20
type input "02-10-2025"
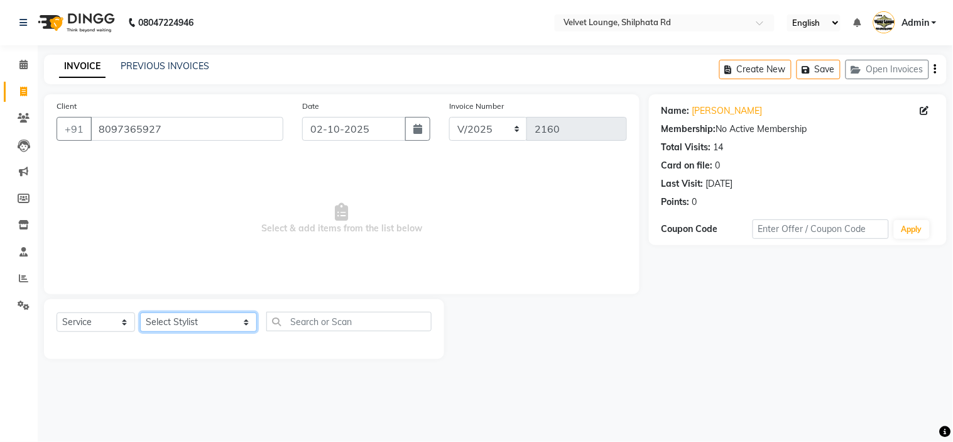
click at [165, 324] on select "Select Stylist [PERSON_NAME] [PERSON_NAME] [PERSON_NAME] [PERSON_NAME] [PERSON_…" at bounding box center [198, 321] width 117 height 19
select select "21034"
click at [140, 313] on select "Select Stylist [PERSON_NAME] [PERSON_NAME] [PERSON_NAME] [PERSON_NAME] [PERSON_…" at bounding box center [198, 321] width 117 height 19
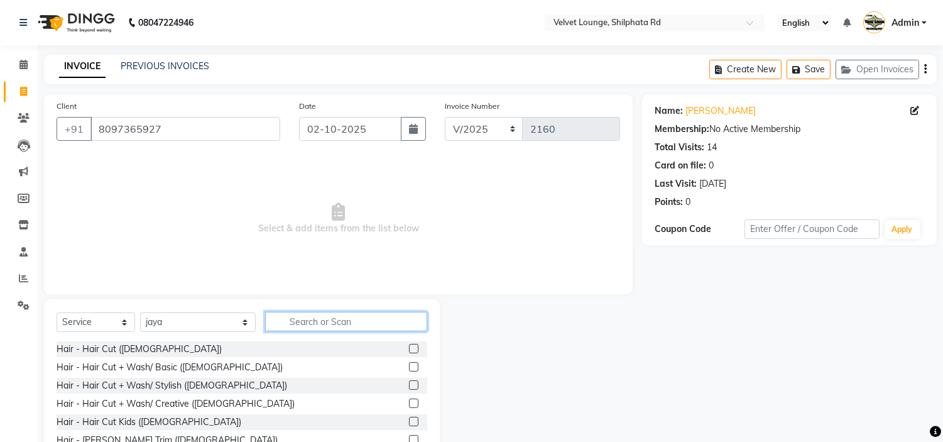
click at [273, 320] on input "text" at bounding box center [346, 321] width 162 height 19
type input "w"
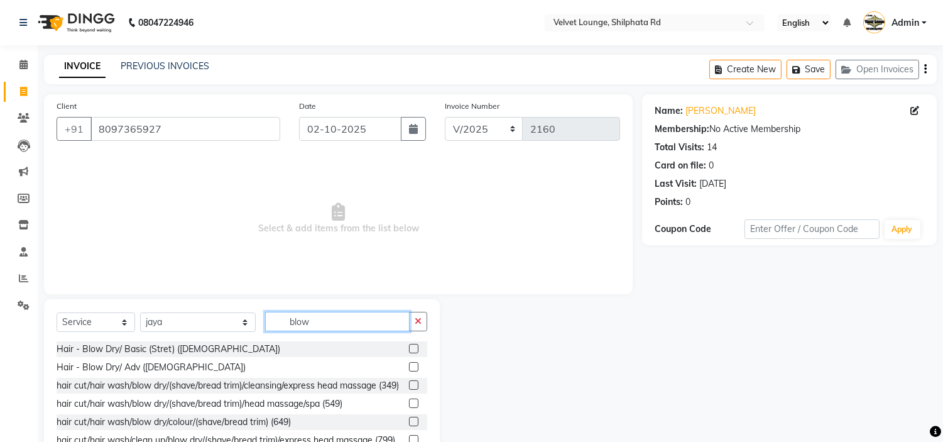
type input "blow"
click at [409, 347] on label at bounding box center [413, 348] width 9 height 9
click at [409, 347] on input "checkbox" at bounding box center [413, 349] width 8 height 8
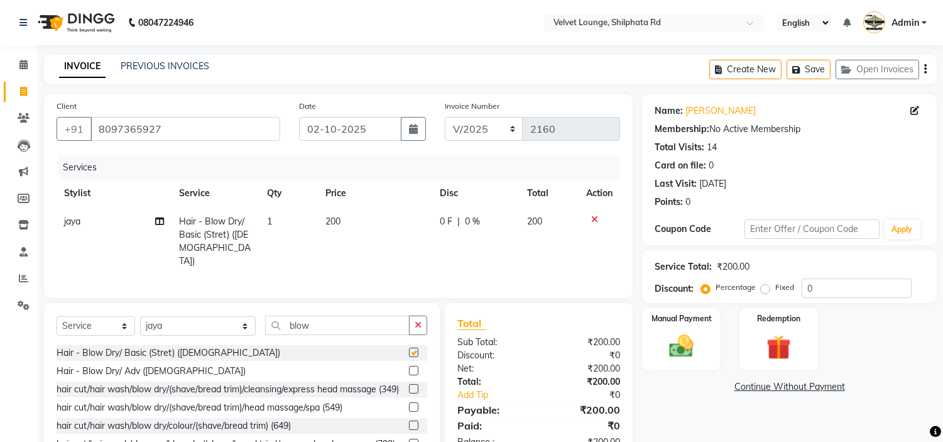
checkbox input "false"
click at [418, 317] on button "button" at bounding box center [418, 324] width 18 height 19
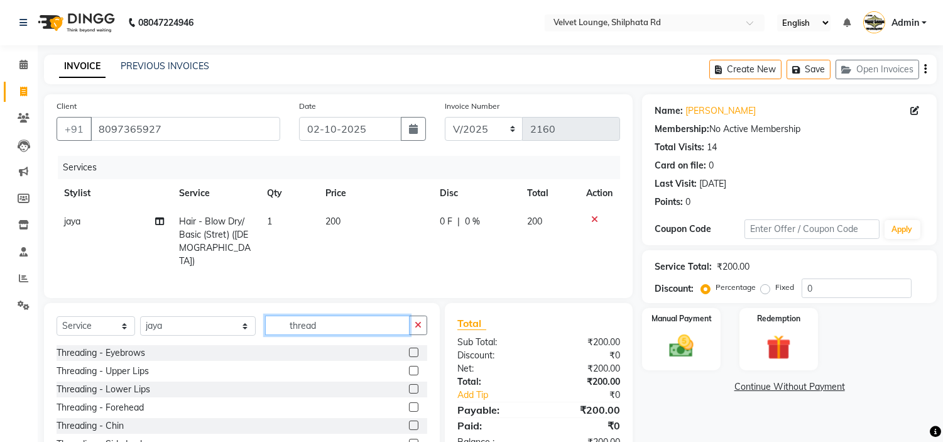
type input "thread"
click at [409, 349] on label at bounding box center [413, 351] width 9 height 9
click at [409, 349] on input "checkbox" at bounding box center [413, 353] width 8 height 8
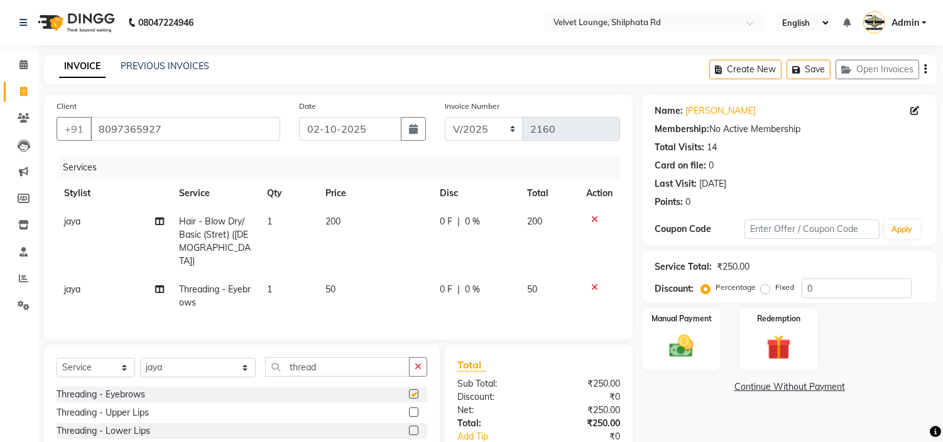
checkbox input "false"
click at [661, 336] on img at bounding box center [681, 347] width 41 height 30
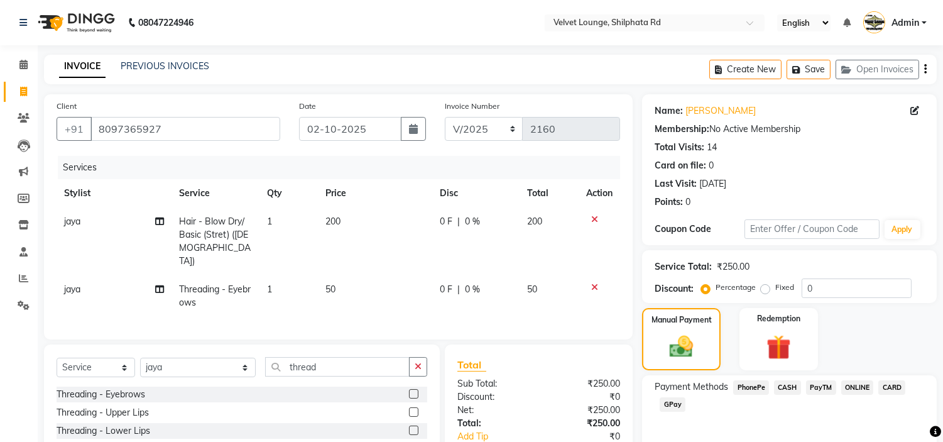
scroll to position [104, 0]
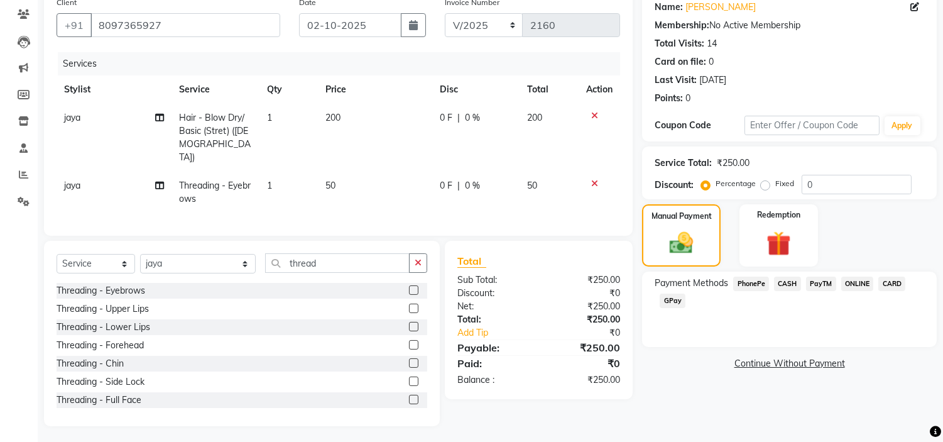
click at [799, 273] on div "Payment Methods PhonePe CASH PayTM ONLINE CARD GPay" at bounding box center [789, 308] width 295 height 75
click at [790, 285] on span "CASH" at bounding box center [787, 283] width 27 height 14
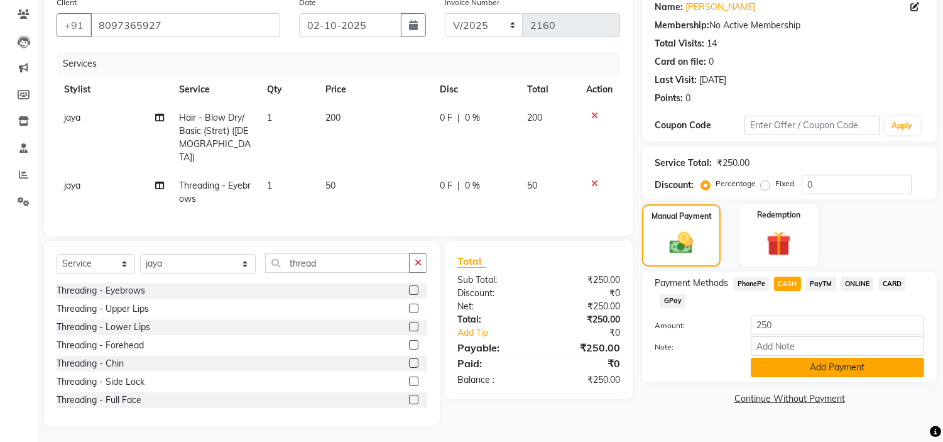
click at [862, 360] on button "Add Payment" at bounding box center [837, 366] width 173 height 19
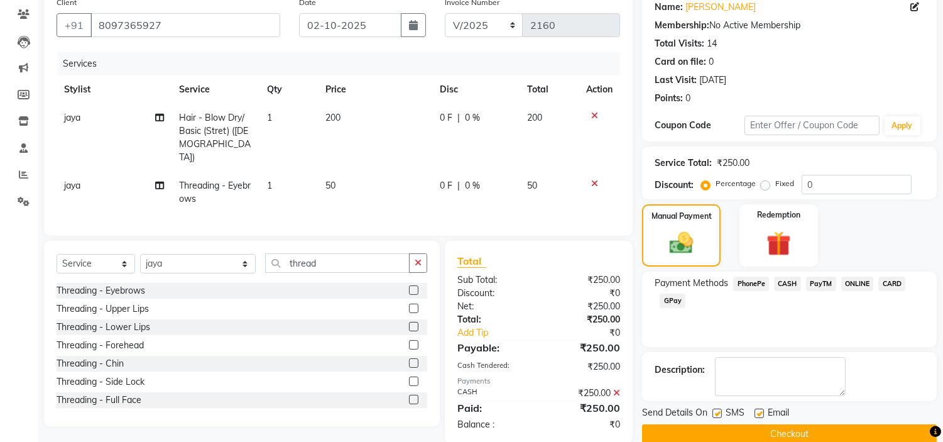
click at [825, 432] on button "Checkout" at bounding box center [789, 433] width 295 height 19
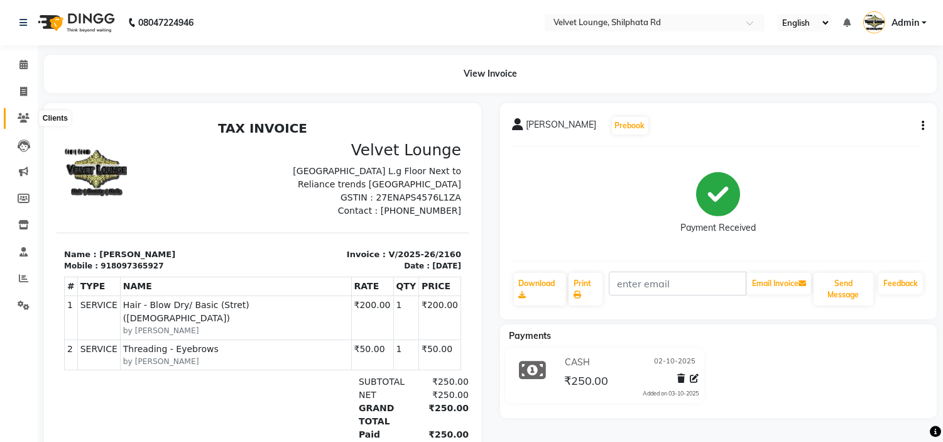
click at [28, 112] on span at bounding box center [24, 118] width 22 height 14
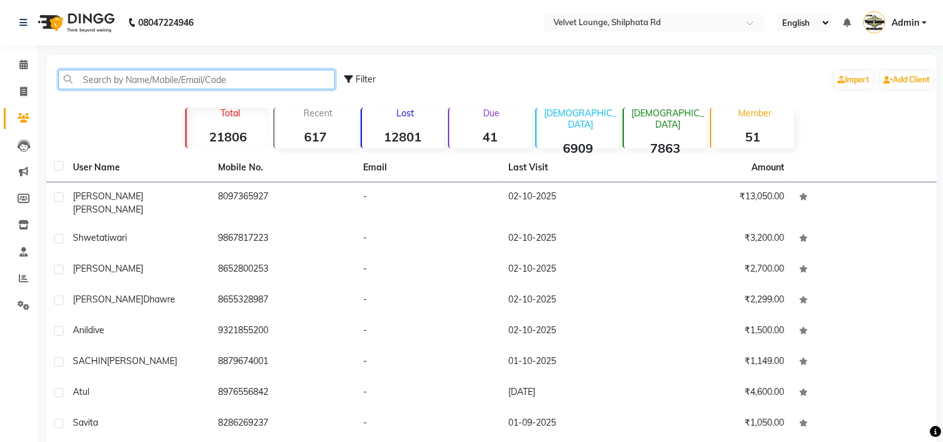
click at [205, 79] on input "text" at bounding box center [196, 79] width 276 height 19
click at [233, 79] on input "text" at bounding box center [196, 79] width 276 height 19
click at [296, 72] on input "text" at bounding box center [196, 79] width 276 height 19
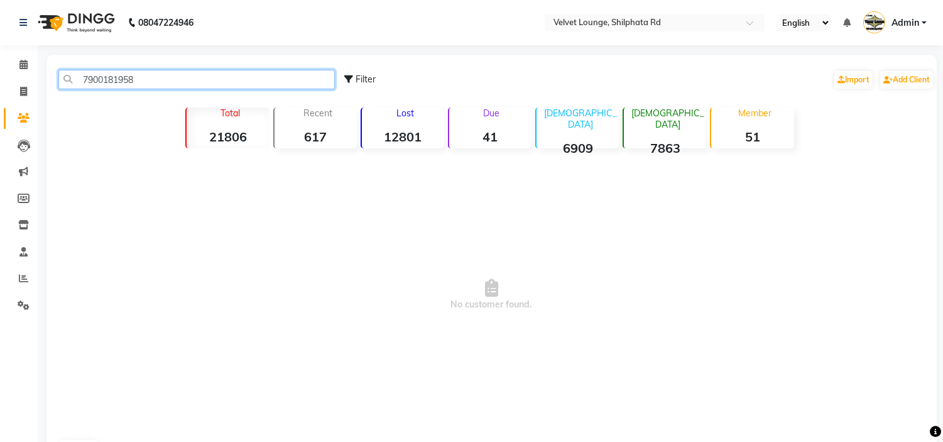
drag, startPoint x: 146, startPoint y: 77, endPoint x: 75, endPoint y: 72, distance: 71.1
click at [75, 72] on input "7900181958" at bounding box center [196, 79] width 276 height 19
click at [74, 72] on input "7900181958" at bounding box center [196, 79] width 276 height 19
click at [74, 72] on input "c7900181958" at bounding box center [196, 79] width 276 height 19
click at [89, 76] on input "c7900181958" at bounding box center [196, 79] width 276 height 19
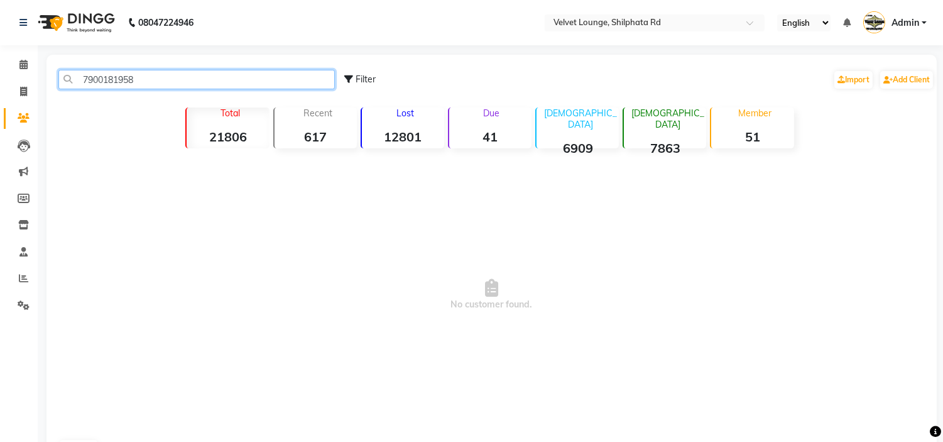
drag, startPoint x: 158, startPoint y: 79, endPoint x: 70, endPoint y: 80, distance: 87.9
click at [70, 80] on input "7900181958" at bounding box center [196, 79] width 276 height 19
type input "7900181958"
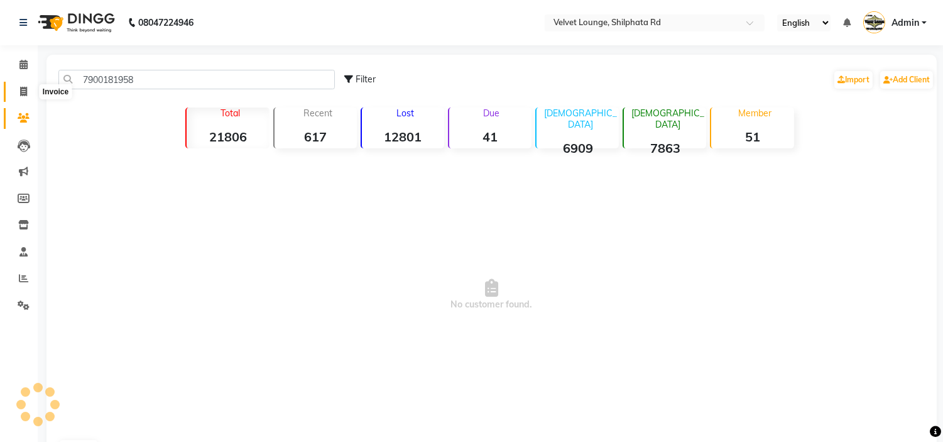
click at [20, 94] on icon at bounding box center [23, 91] width 7 height 9
select select "122"
select select "service"
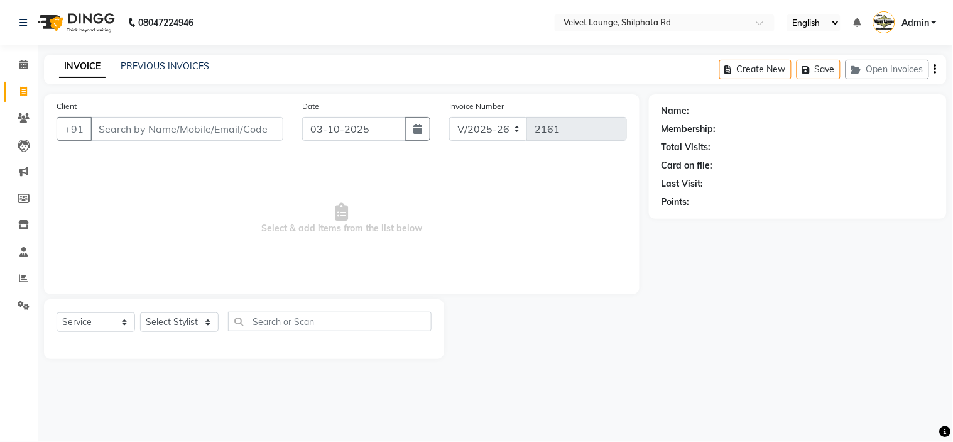
click at [136, 126] on input "Client" at bounding box center [186, 129] width 193 height 24
type input "7900181958"
click at [263, 129] on span "Add Client" at bounding box center [251, 128] width 50 height 13
select select "22"
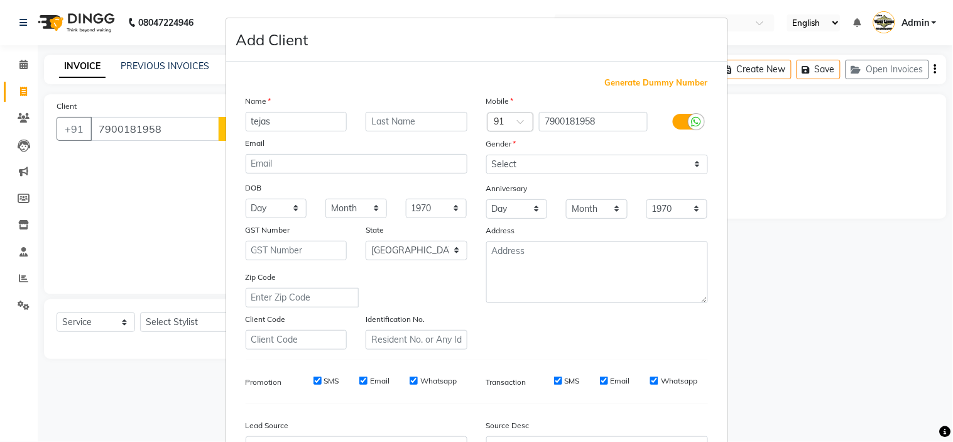
type input "tejas"
click at [506, 171] on select "Select [DEMOGRAPHIC_DATA] [DEMOGRAPHIC_DATA] Other Prefer Not To Say" at bounding box center [597, 164] width 222 height 19
select select "[DEMOGRAPHIC_DATA]"
click at [486, 155] on select "Select [DEMOGRAPHIC_DATA] [DEMOGRAPHIC_DATA] Other Prefer Not To Say" at bounding box center [597, 164] width 222 height 19
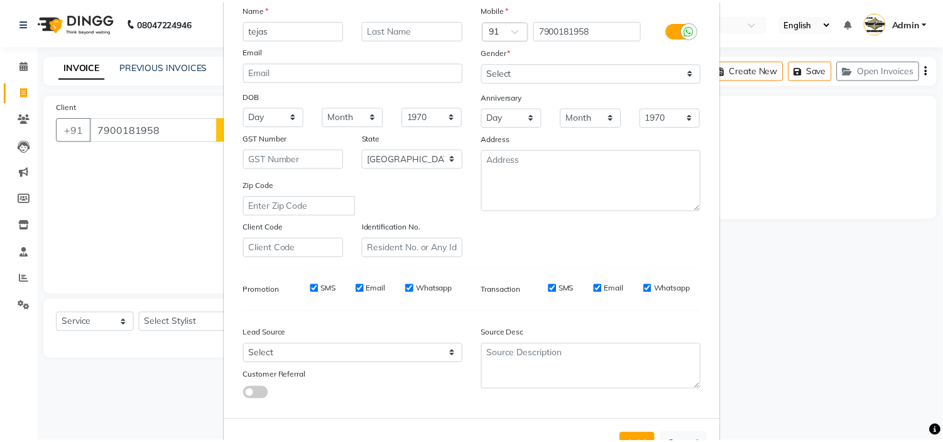
scroll to position [139, 0]
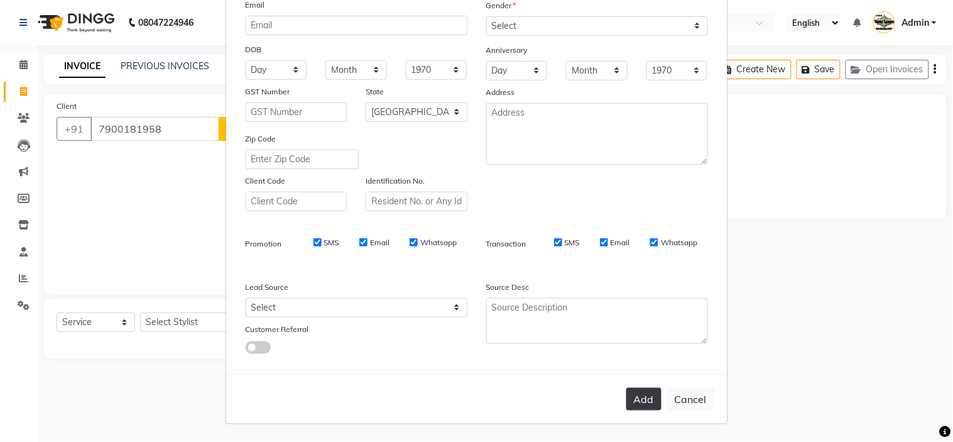
click at [651, 390] on button "Add" at bounding box center [643, 399] width 35 height 23
select select
select select "null"
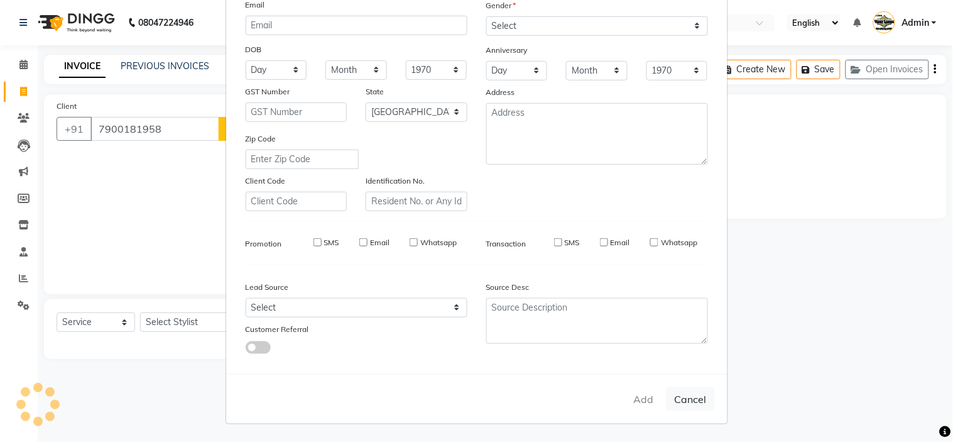
select select
checkbox input "false"
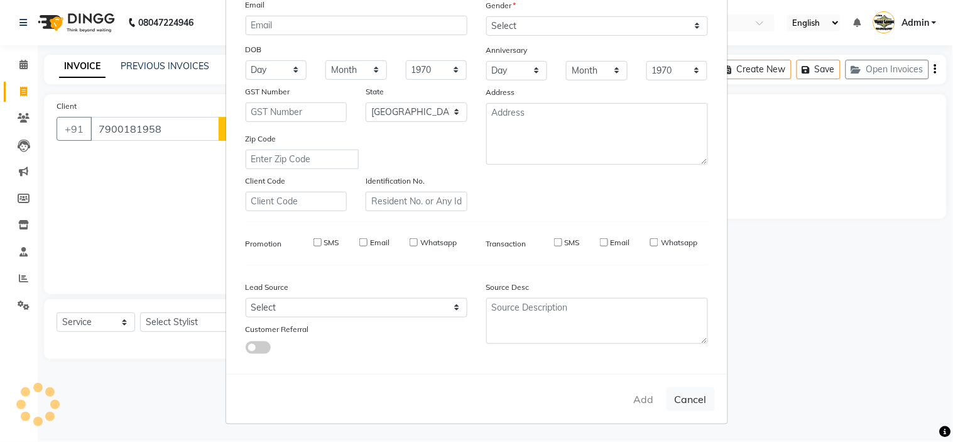
checkbox input "false"
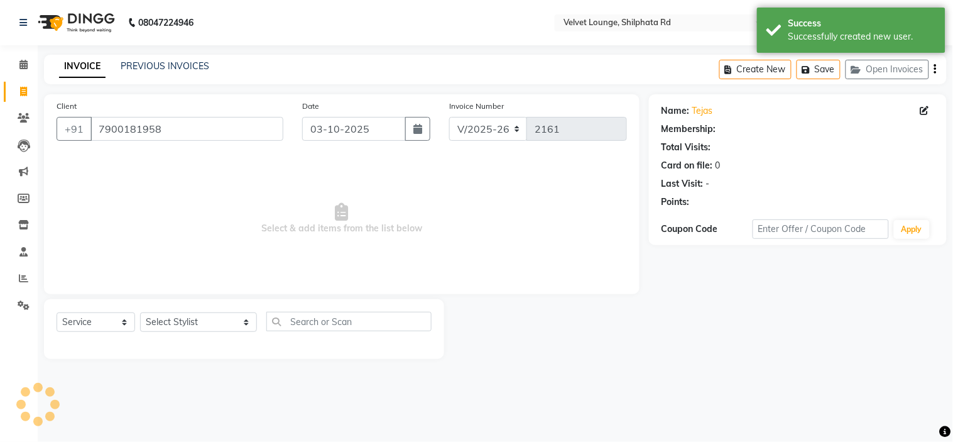
select select "1: Object"
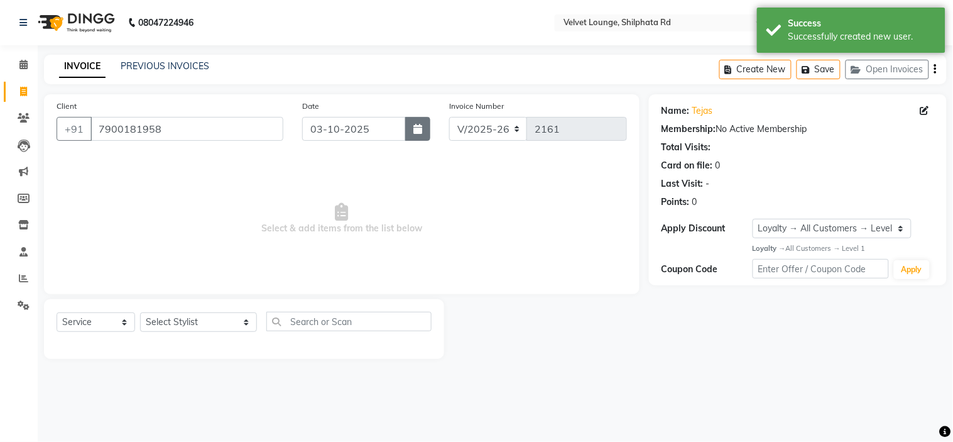
click at [421, 126] on icon "button" at bounding box center [417, 129] width 9 height 10
select select "10"
select select "2025"
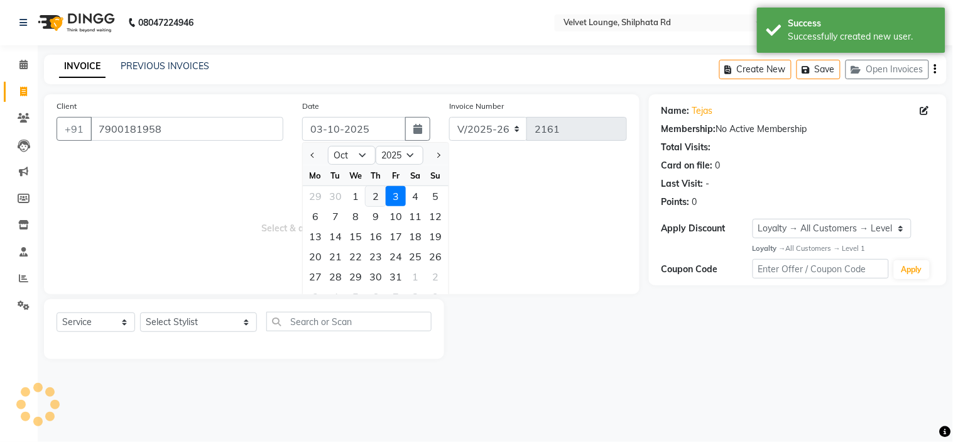
click at [374, 196] on div "2" at bounding box center [376, 196] width 20 height 20
type input "02-10-2025"
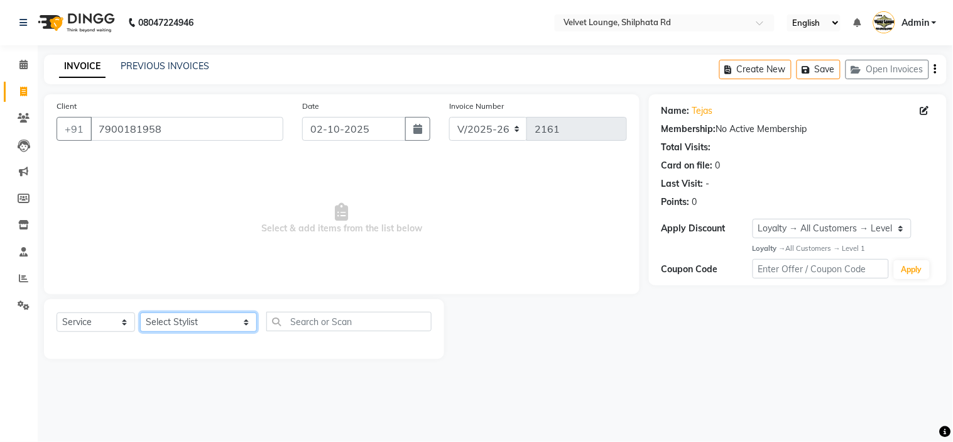
click at [180, 313] on select "Select Stylist [PERSON_NAME] [PERSON_NAME] [PERSON_NAME] [PERSON_NAME] [PERSON_…" at bounding box center [198, 321] width 117 height 19
click at [195, 316] on select "Select Stylist [PERSON_NAME] [PERSON_NAME] [PERSON_NAME] [PERSON_NAME] [PERSON_…" at bounding box center [198, 321] width 117 height 19
select select "31385"
click at [140, 313] on select "Select Stylist [PERSON_NAME] [PERSON_NAME] [PERSON_NAME] [PERSON_NAME] [PERSON_…" at bounding box center [198, 321] width 117 height 19
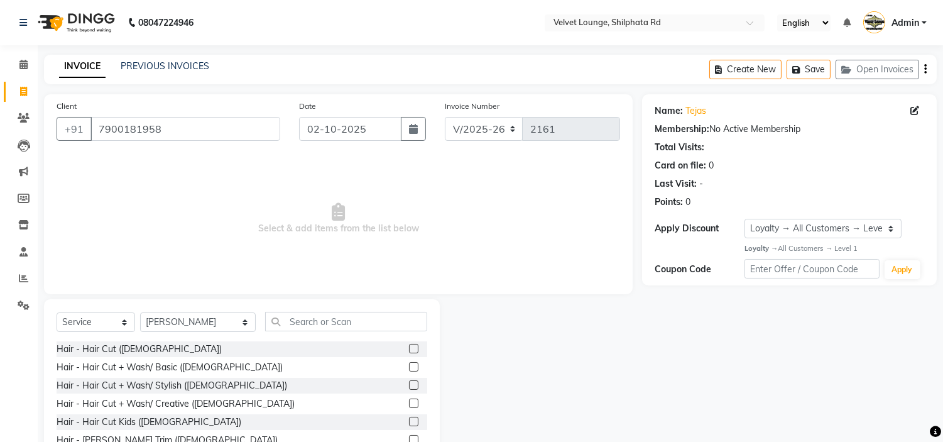
click at [409, 349] on label at bounding box center [413, 348] width 9 height 9
click at [409, 349] on input "checkbox" at bounding box center [413, 349] width 8 height 8
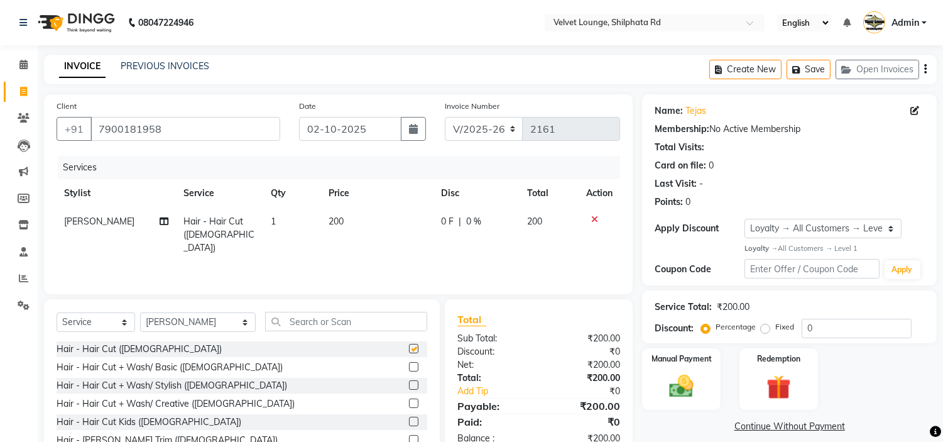
checkbox input "false"
click at [322, 318] on input "text" at bounding box center [346, 321] width 162 height 19
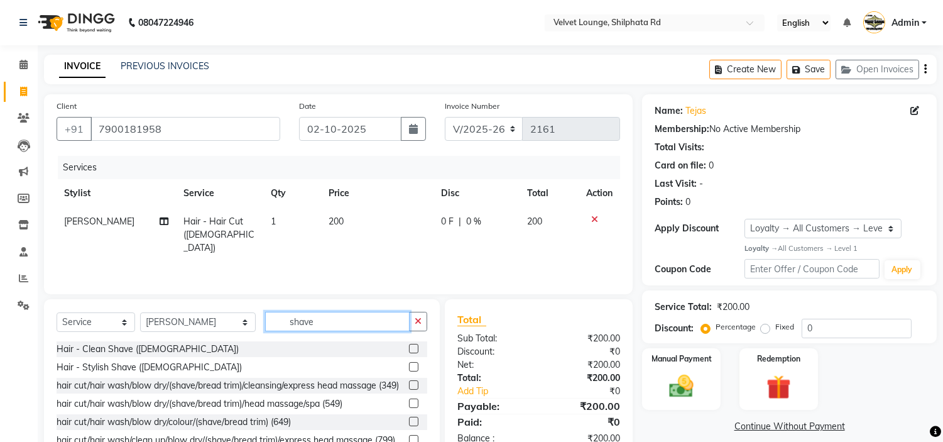
type input "shave"
click at [409, 367] on label at bounding box center [413, 366] width 9 height 9
click at [409, 367] on input "checkbox" at bounding box center [413, 367] width 8 height 8
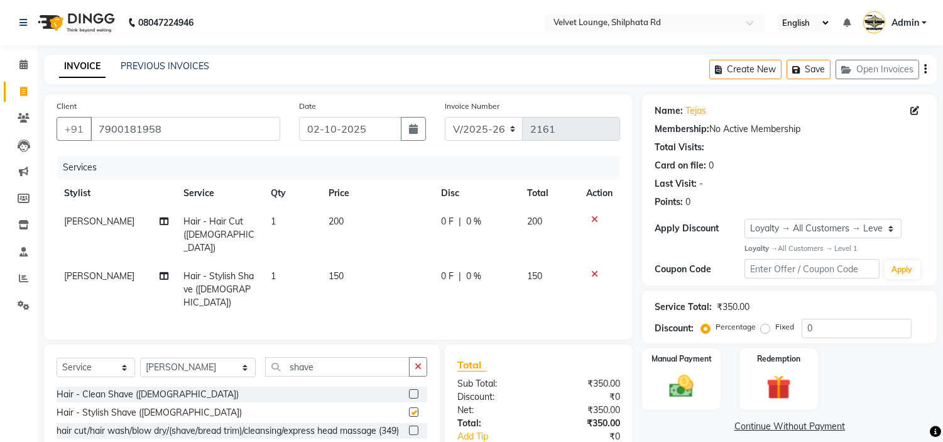
checkbox input "false"
click at [444, 220] on span "0 F" at bounding box center [447, 221] width 13 height 13
select select "31385"
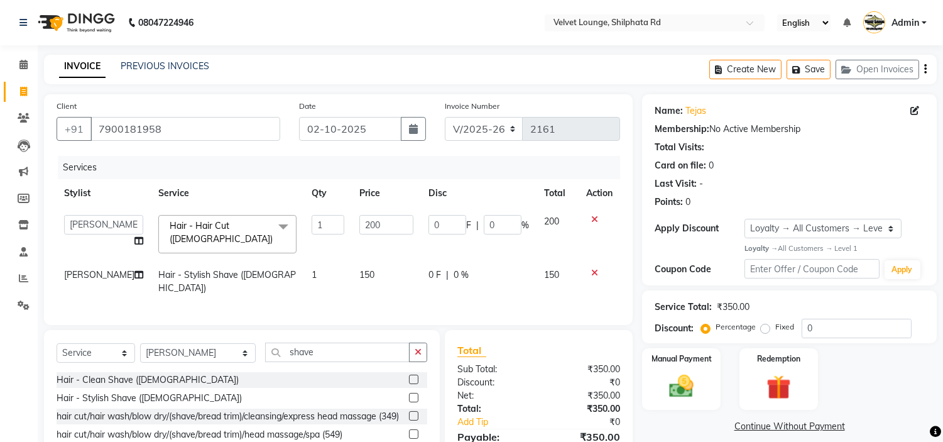
click at [444, 220] on input "0" at bounding box center [447, 224] width 38 height 19
type input "50"
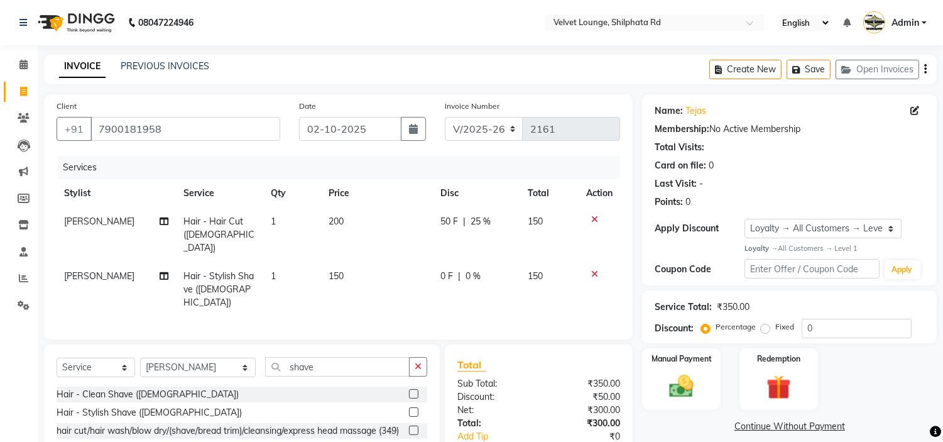
click at [501, 262] on td "0 F | 0 %" at bounding box center [476, 289] width 87 height 55
select select "31385"
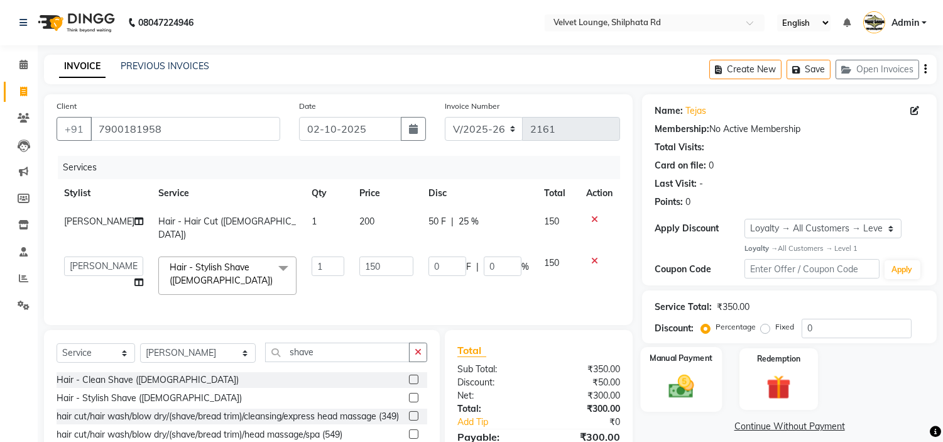
click at [677, 382] on img at bounding box center [681, 386] width 41 height 30
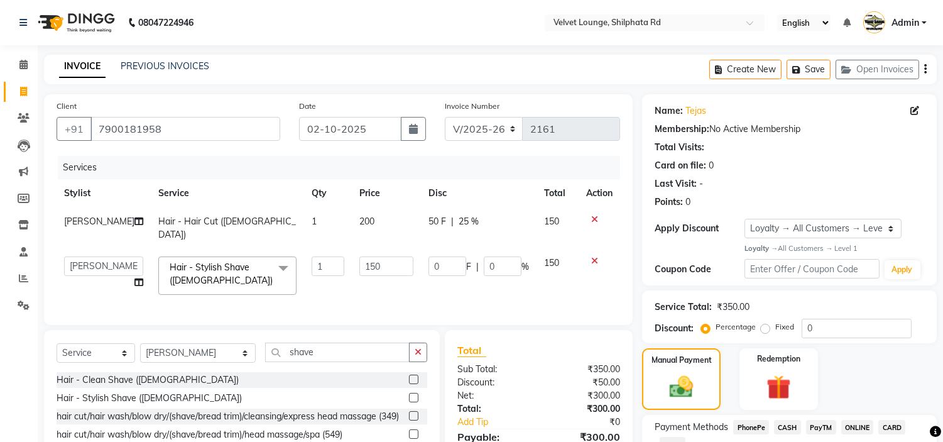
click at [818, 431] on span "PayTM" at bounding box center [821, 427] width 30 height 14
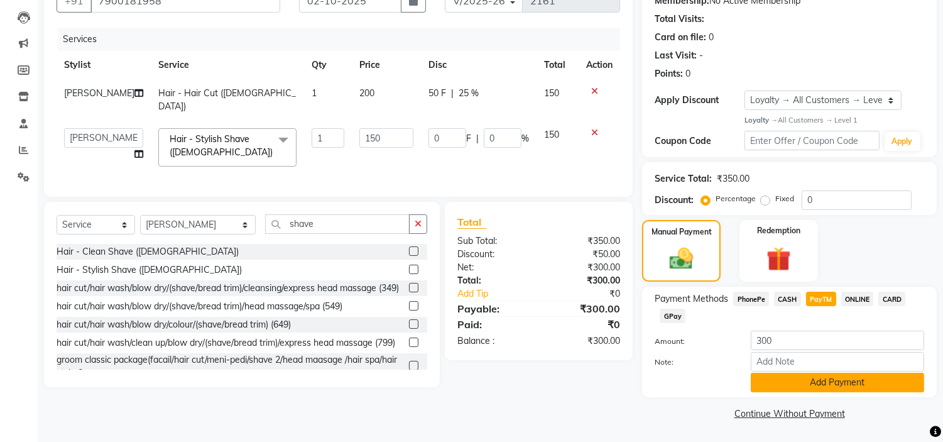
click at [840, 377] on button "Add Payment" at bounding box center [837, 381] width 173 height 19
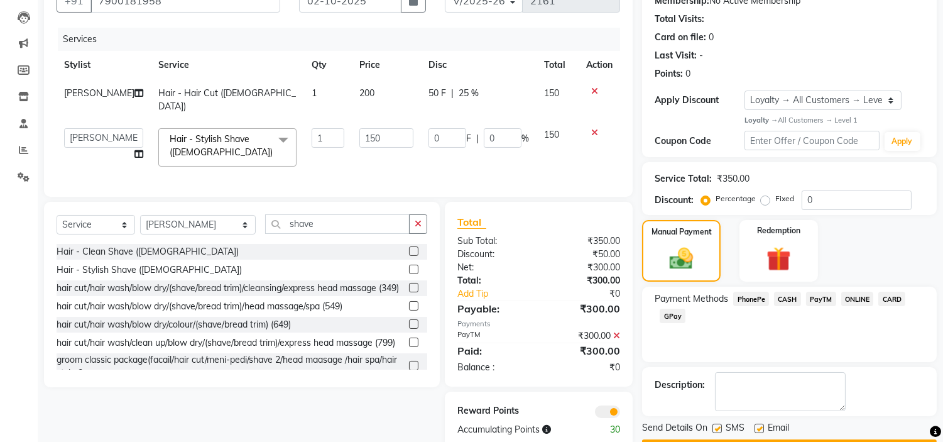
scroll to position [164, 0]
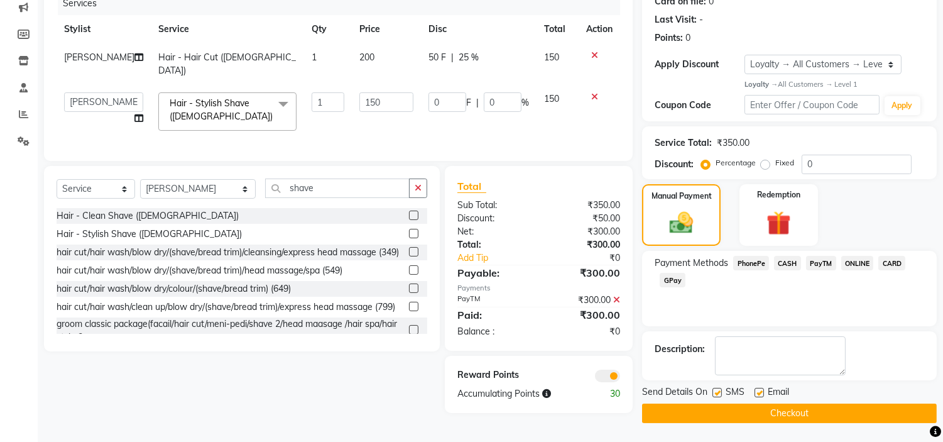
click at [888, 415] on button "Checkout" at bounding box center [789, 412] width 295 height 19
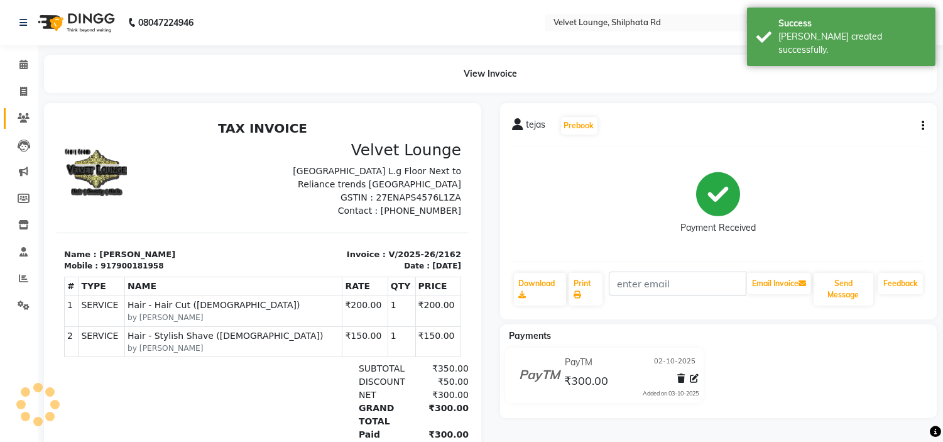
click at [25, 110] on link "Clients" at bounding box center [19, 118] width 30 height 21
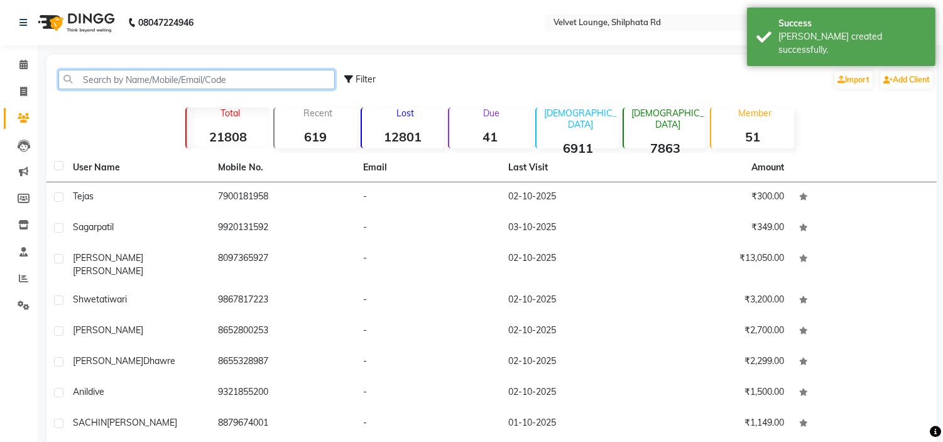
click at [111, 77] on input "text" at bounding box center [196, 79] width 276 height 19
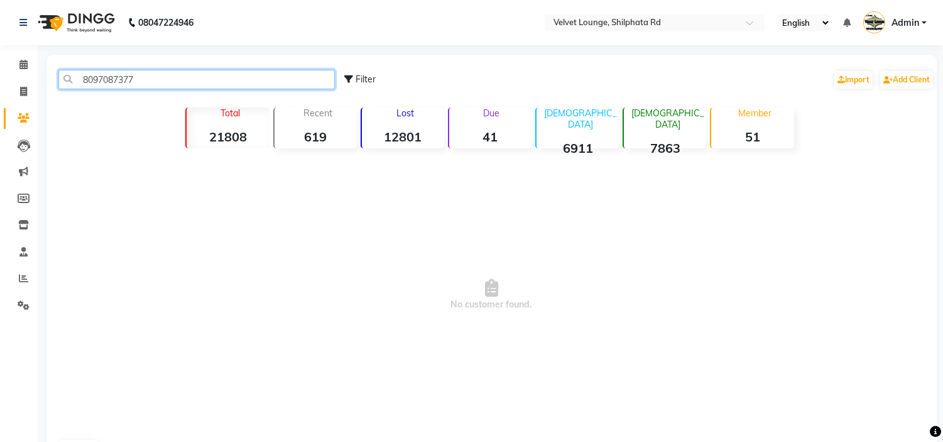
drag, startPoint x: 161, startPoint y: 76, endPoint x: 74, endPoint y: 85, distance: 87.7
click at [74, 85] on input "8097087377" at bounding box center [196, 79] width 276 height 19
type input "8097087377"
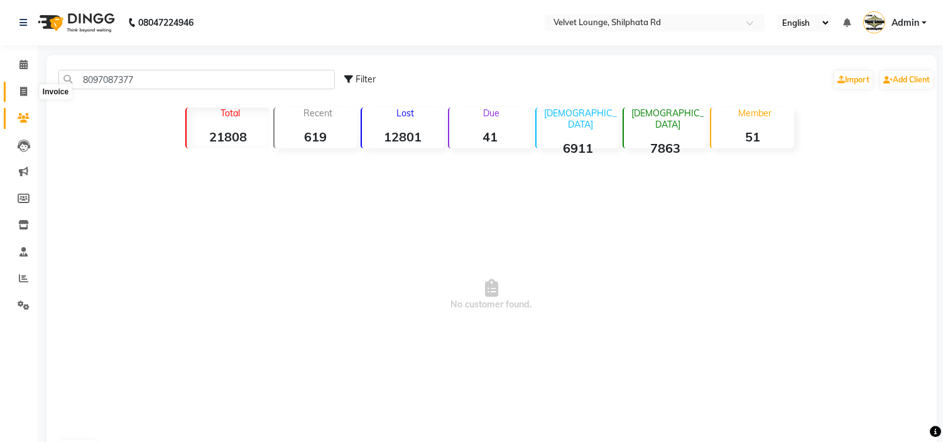
click at [28, 89] on span at bounding box center [24, 92] width 22 height 14
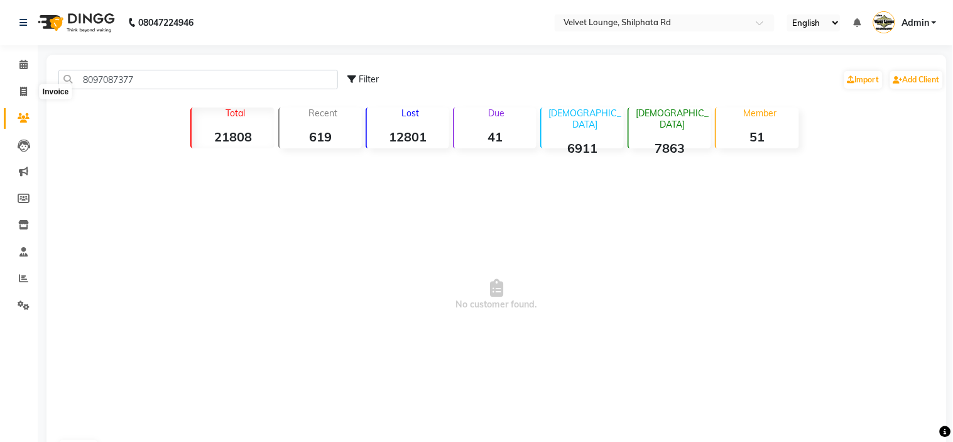
select select "122"
select select "service"
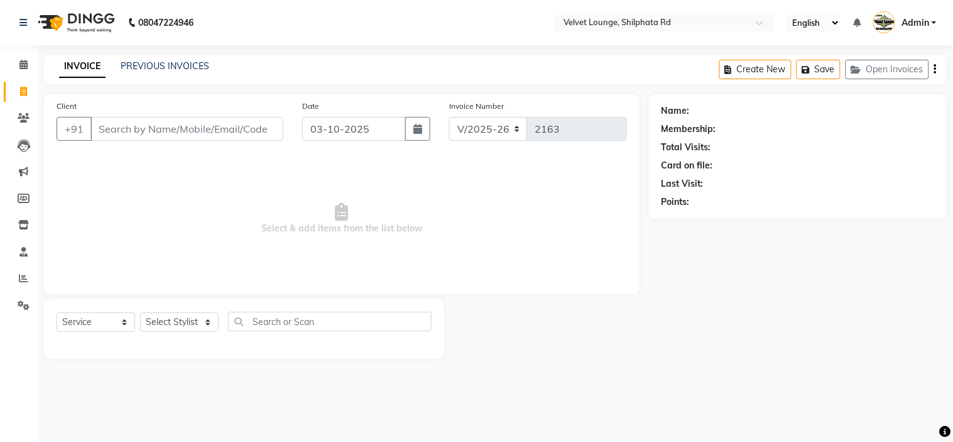
click at [149, 121] on input "Client" at bounding box center [186, 129] width 193 height 24
type input "8097087377"
click at [256, 122] on span "Add Client" at bounding box center [251, 128] width 50 height 13
select select "22"
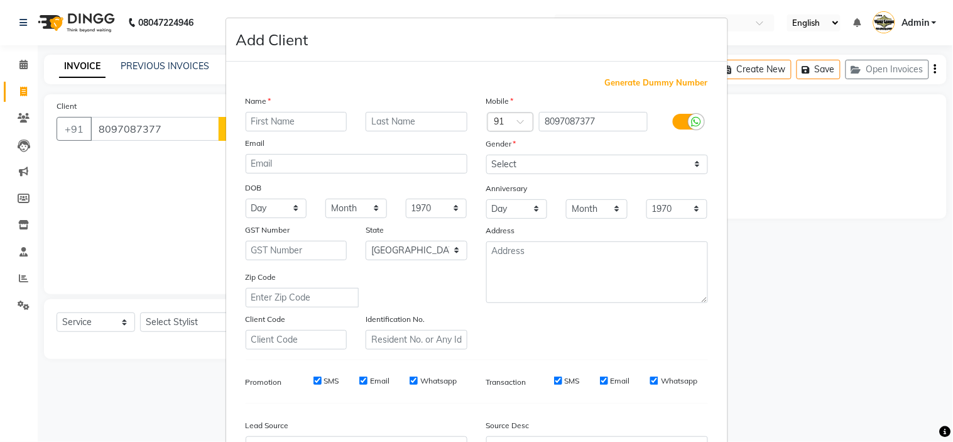
click at [308, 124] on input "text" at bounding box center [297, 121] width 102 height 19
type input "n"
type input "nandini"
click at [516, 172] on select "Select [DEMOGRAPHIC_DATA] [DEMOGRAPHIC_DATA] Other Prefer Not To Say" at bounding box center [597, 164] width 222 height 19
select select "[DEMOGRAPHIC_DATA]"
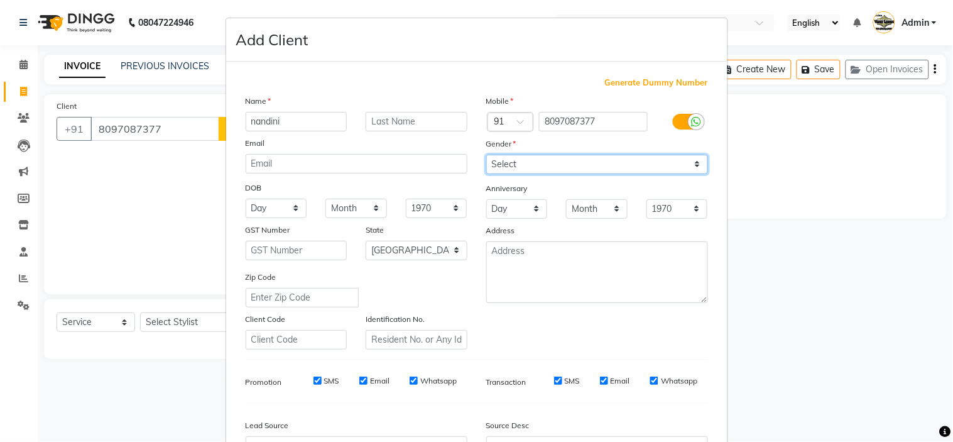
click at [486, 155] on select "Select [DEMOGRAPHIC_DATA] [DEMOGRAPHIC_DATA] Other Prefer Not To Say" at bounding box center [597, 164] width 222 height 19
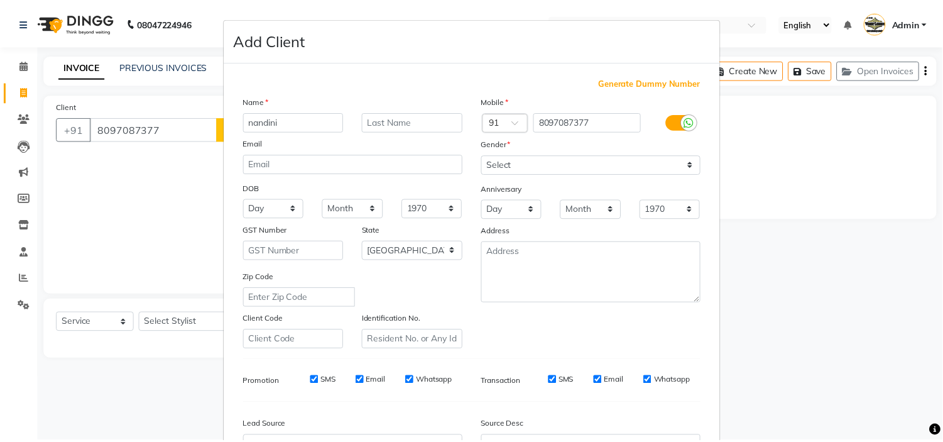
scroll to position [139, 0]
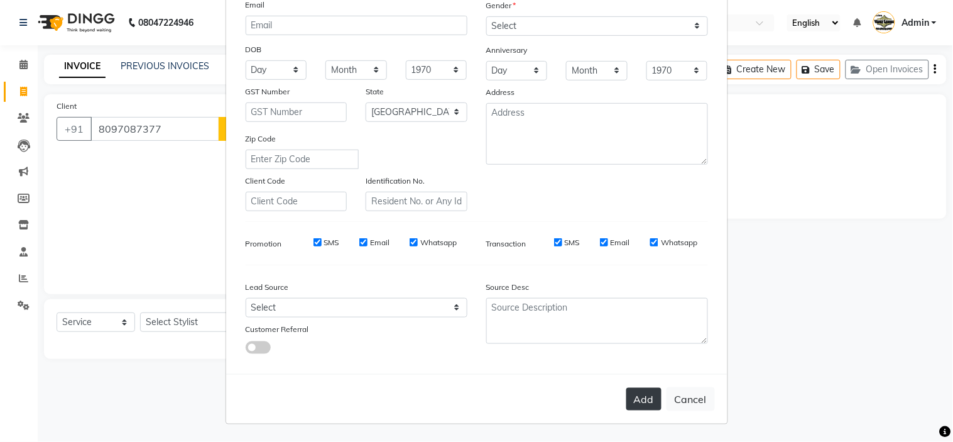
click at [633, 407] on button "Add" at bounding box center [643, 399] width 35 height 23
select select
select select "null"
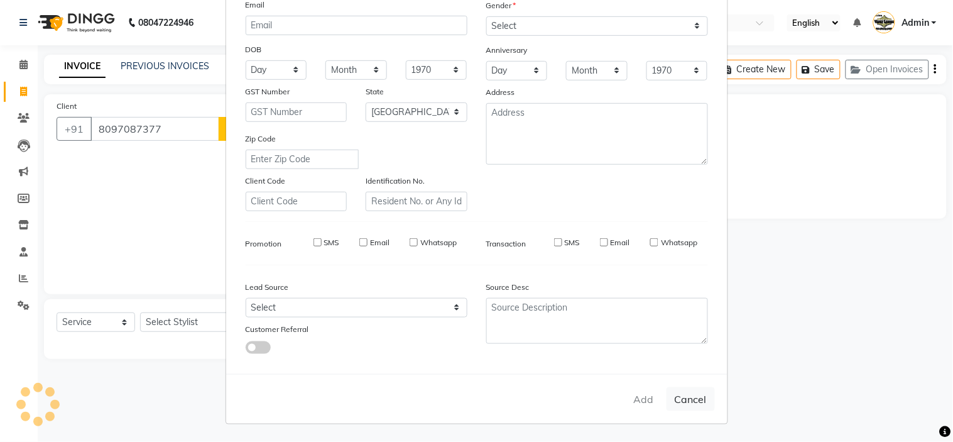
select select
checkbox input "false"
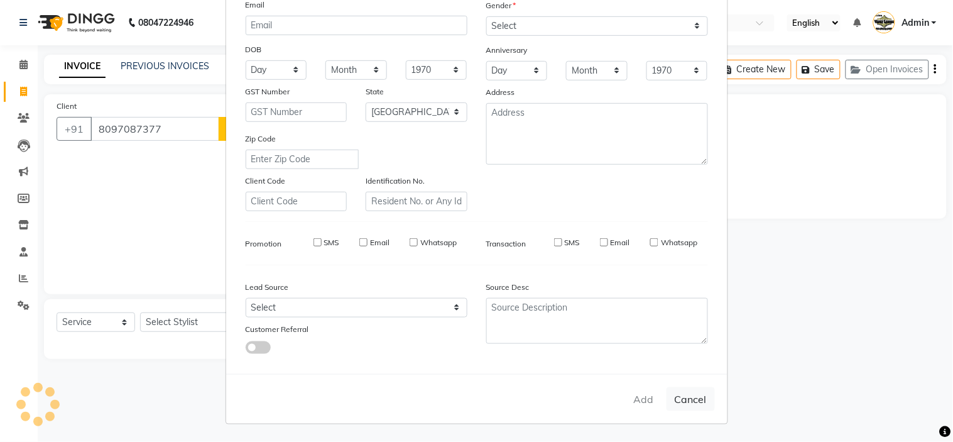
checkbox input "false"
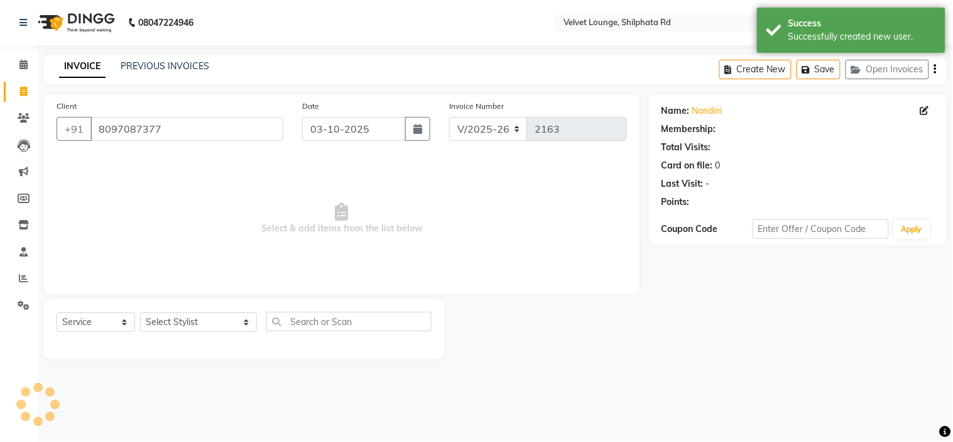
select select "1: Object"
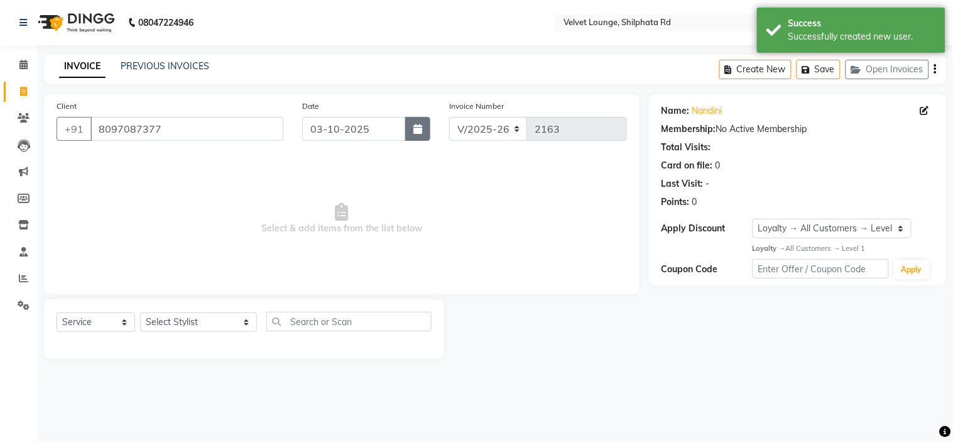
click at [410, 133] on button "button" at bounding box center [417, 129] width 25 height 24
select select "10"
select select "2025"
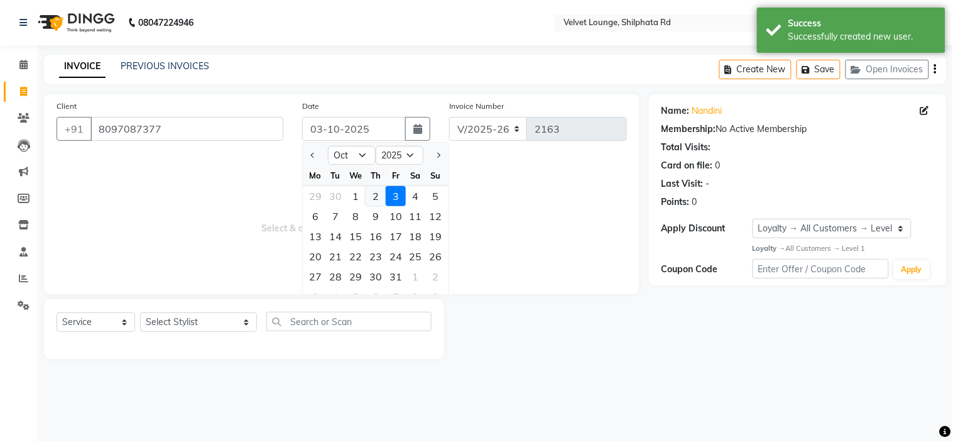
click at [371, 195] on div "2" at bounding box center [376, 196] width 20 height 20
type input "02-10-2025"
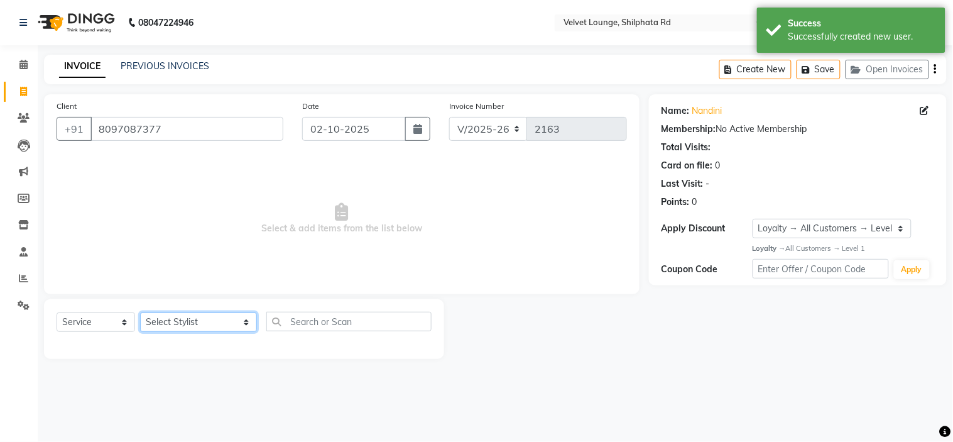
click at [183, 317] on select "Select Stylist [PERSON_NAME] [PERSON_NAME] [PERSON_NAME] [PERSON_NAME] [PERSON_…" at bounding box center [198, 321] width 117 height 19
select select "31385"
click at [140, 313] on select "Select Stylist [PERSON_NAME] [PERSON_NAME] [PERSON_NAME] [PERSON_NAME] [PERSON_…" at bounding box center [198, 321] width 117 height 19
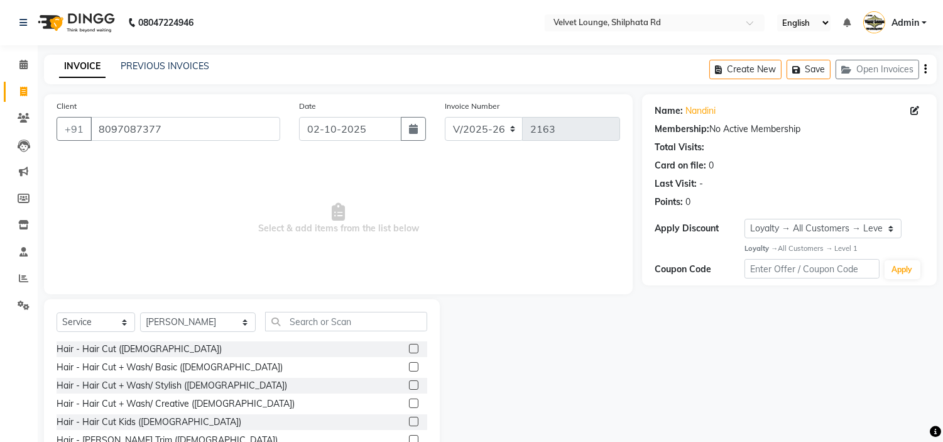
click at [409, 419] on label at bounding box center [413, 420] width 9 height 9
click at [409, 419] on input "checkbox" at bounding box center [413, 422] width 8 height 8
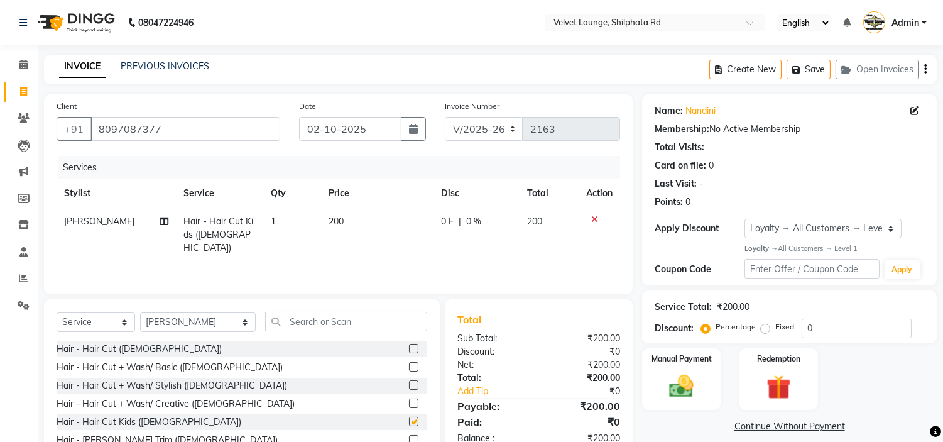
checkbox input "false"
click at [448, 222] on span "0 F" at bounding box center [447, 221] width 13 height 13
select select "31385"
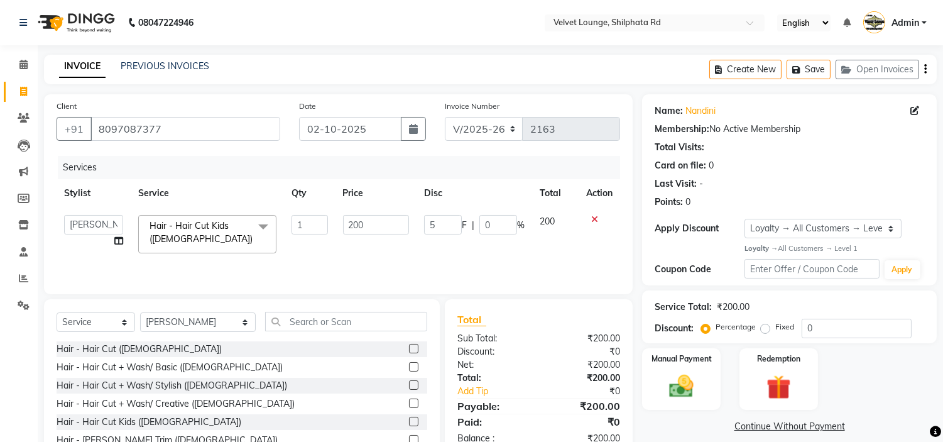
type input "50"
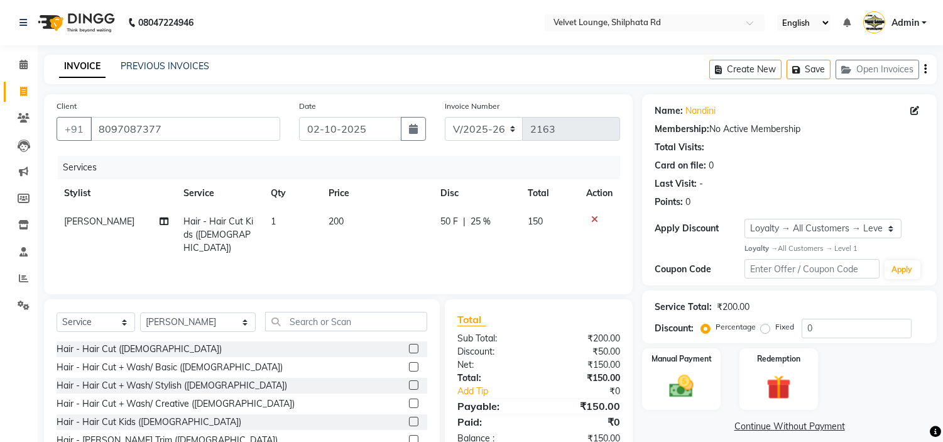
click at [510, 263] on div "Services Stylist Service Qty Price Disc Total Action alam khan Hair - Hair Cut …" at bounding box center [338, 219] width 563 height 126
click at [691, 390] on img at bounding box center [681, 386] width 41 height 30
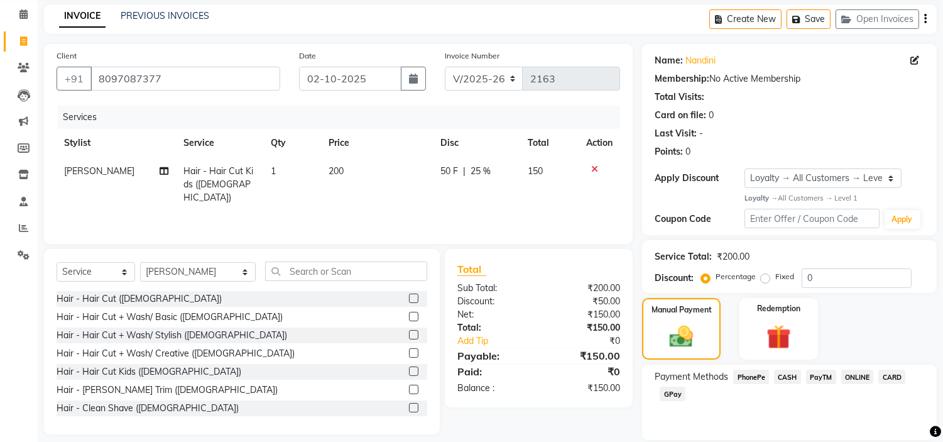
scroll to position [92, 0]
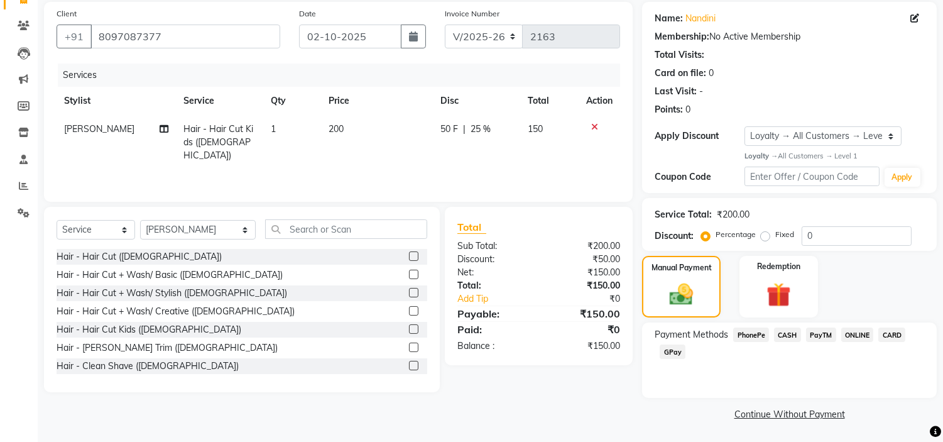
click at [815, 328] on span "PayTM" at bounding box center [821, 334] width 30 height 14
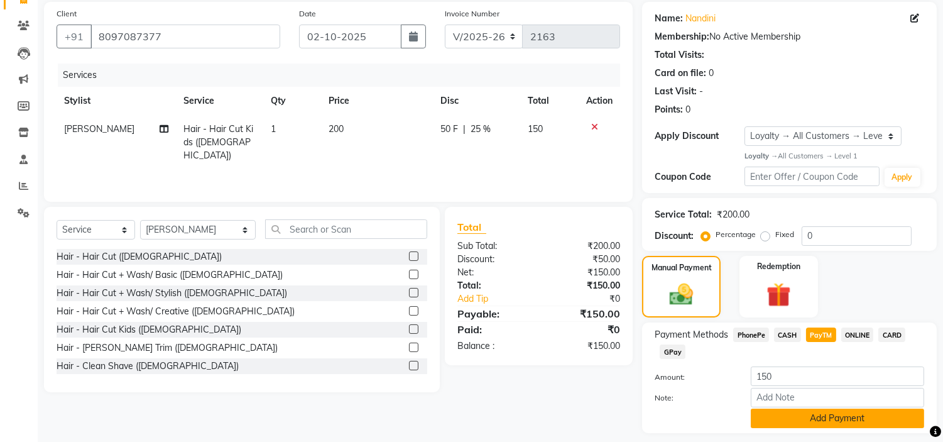
click at [804, 413] on button "Add Payment" at bounding box center [837, 417] width 173 height 19
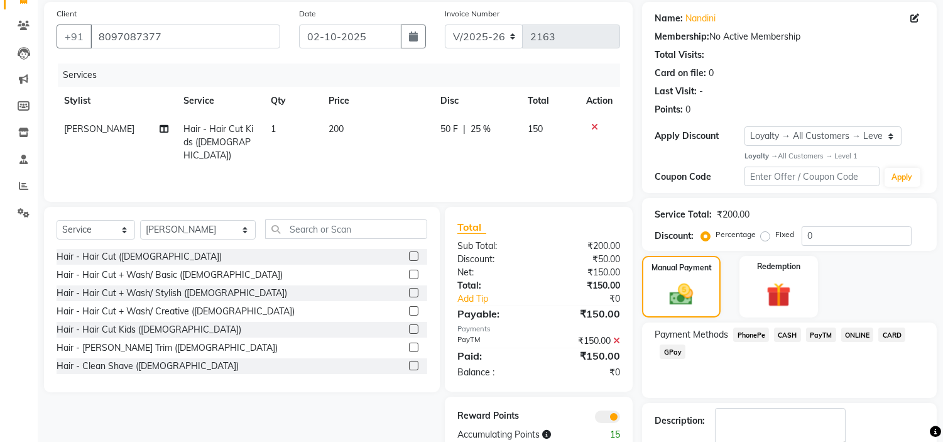
scroll to position [164, 0]
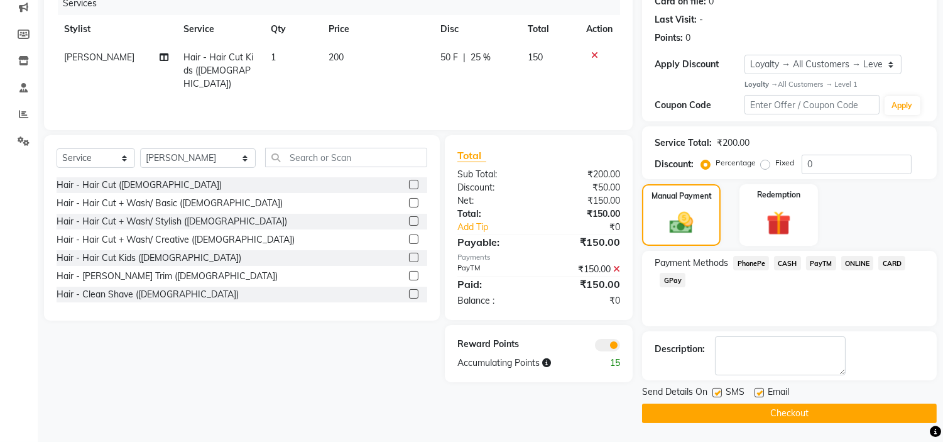
click at [908, 404] on button "Checkout" at bounding box center [789, 412] width 295 height 19
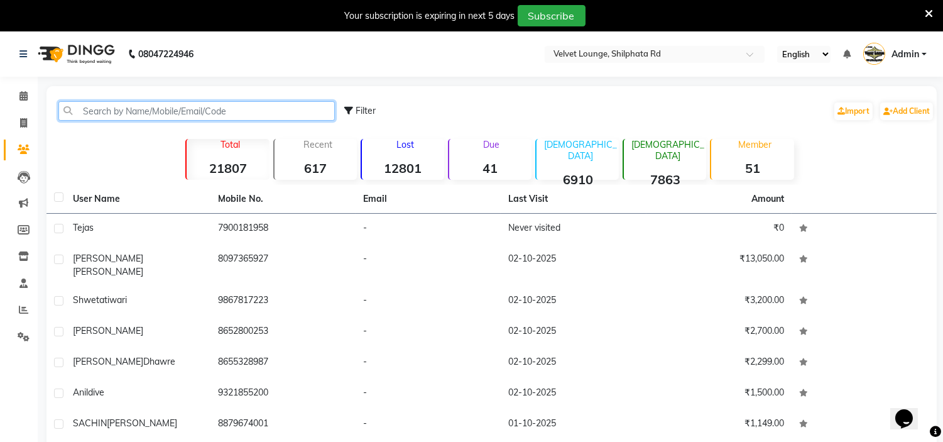
click at [121, 102] on input "text" at bounding box center [196, 110] width 276 height 19
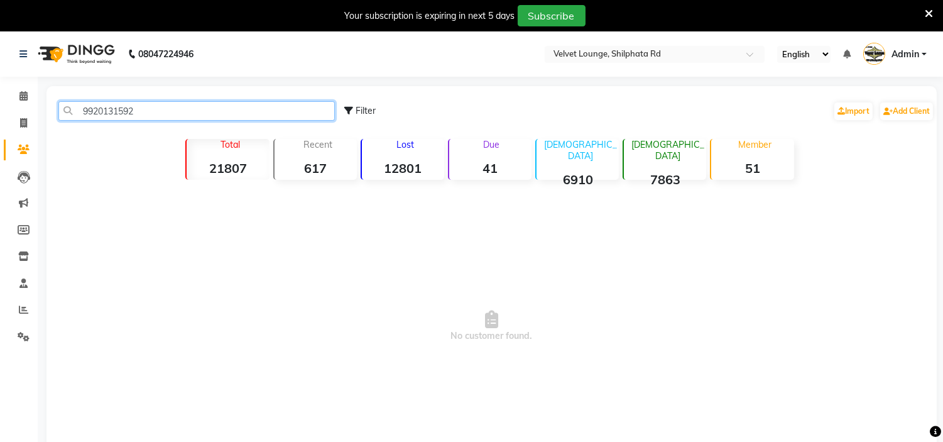
drag, startPoint x: 149, startPoint y: 107, endPoint x: 78, endPoint y: 109, distance: 71.0
click at [78, 109] on input "9920131592" at bounding box center [196, 110] width 276 height 19
type input "9920131592"
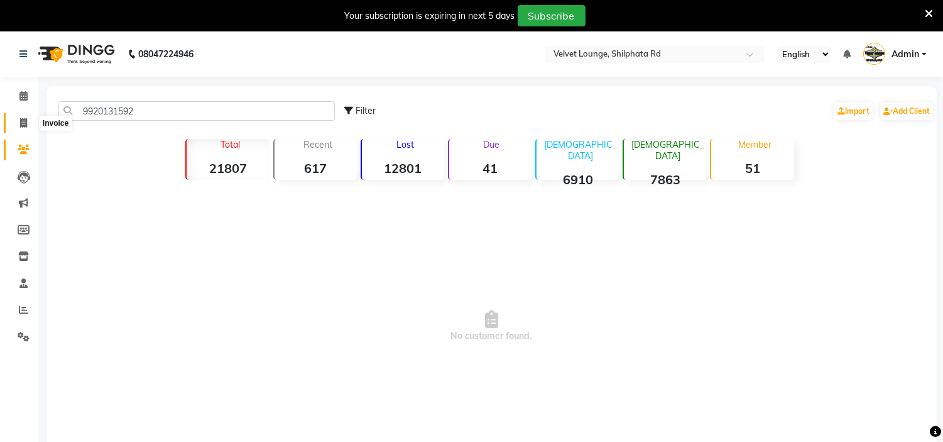
drag, startPoint x: 24, startPoint y: 123, endPoint x: 42, endPoint y: 123, distance: 18.2
click at [24, 123] on icon at bounding box center [23, 122] width 7 height 9
select select "122"
select select "service"
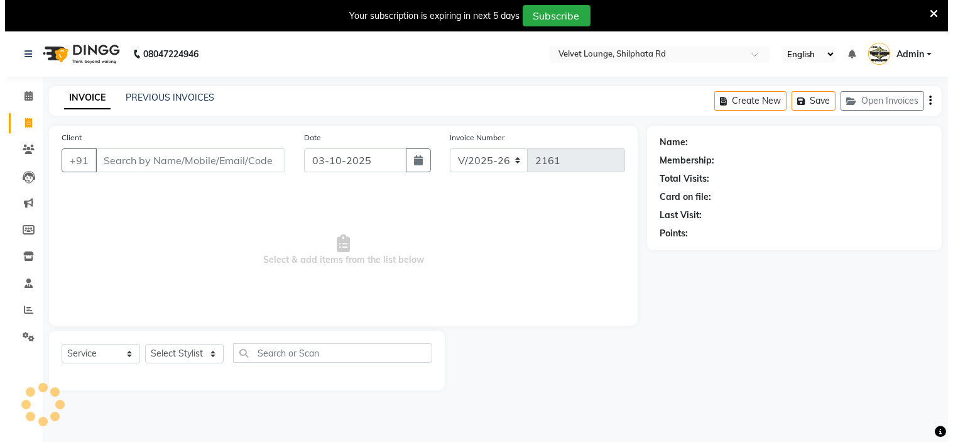
scroll to position [31, 0]
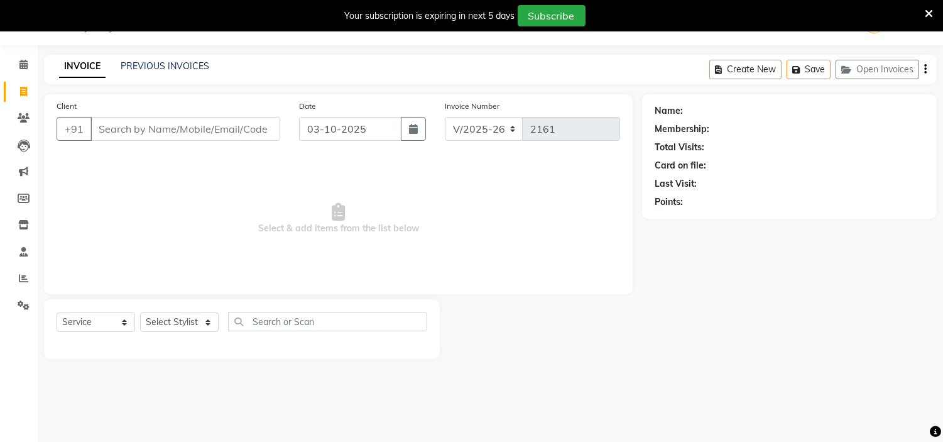
click at [124, 137] on input "Client" at bounding box center [185, 129] width 190 height 24
type input "9920131592"
click at [254, 127] on span "Add Client" at bounding box center [248, 128] width 50 height 13
select select "22"
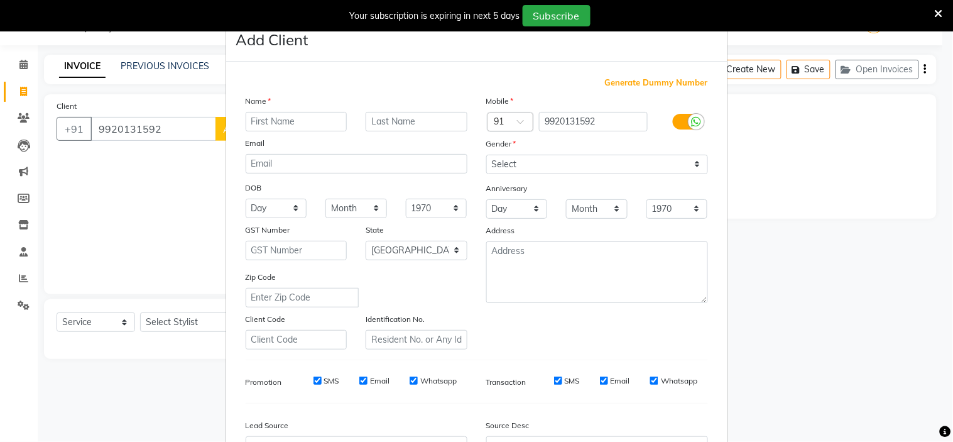
click at [258, 129] on input "text" at bounding box center [297, 121] width 102 height 19
type input "sagar"
click at [393, 122] on input "text" at bounding box center [417, 121] width 102 height 19
type input "patil"
drag, startPoint x: 554, startPoint y: 168, endPoint x: 546, endPoint y: 203, distance: 36.0
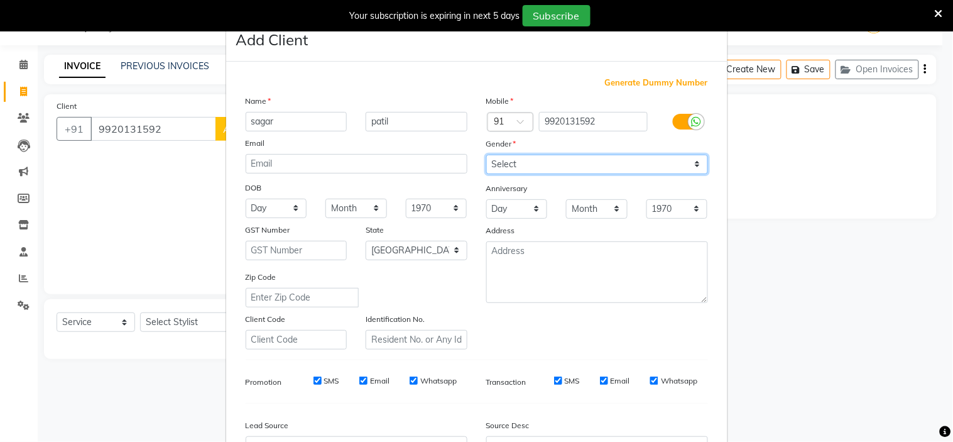
click at [546, 203] on div "Mobile Country Code × 91 9920131592 Gender Select Male Female Other Prefer Not …" at bounding box center [597, 221] width 241 height 255
select select "[DEMOGRAPHIC_DATA]"
click at [486, 155] on select "Select [DEMOGRAPHIC_DATA] [DEMOGRAPHIC_DATA] Other Prefer Not To Say" at bounding box center [597, 164] width 222 height 19
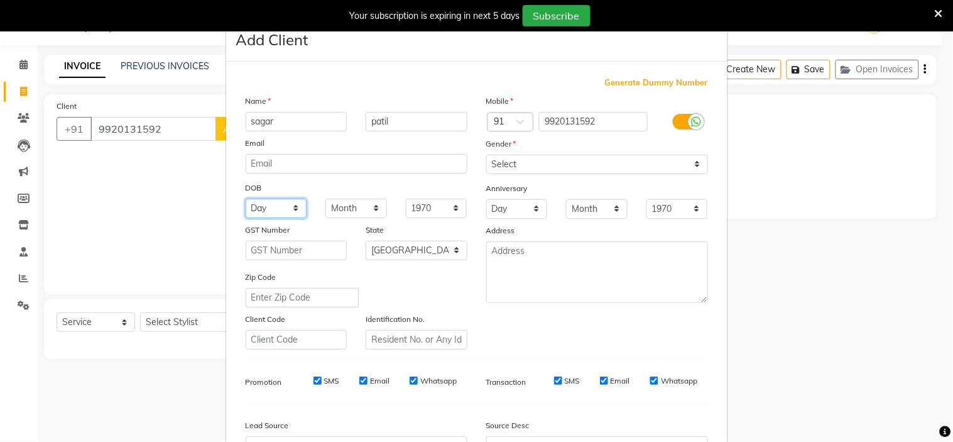
click at [266, 214] on select "Day 01 02 03 04 05 06 07 08 09 10 11 12 13 14 15 16 17 18 19 20 21 22 23 24 25 …" at bounding box center [277, 207] width 62 height 19
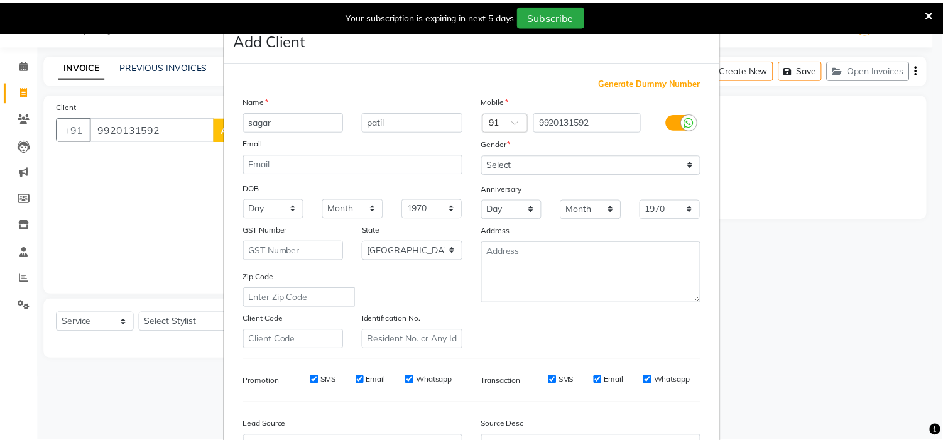
scroll to position [139, 0]
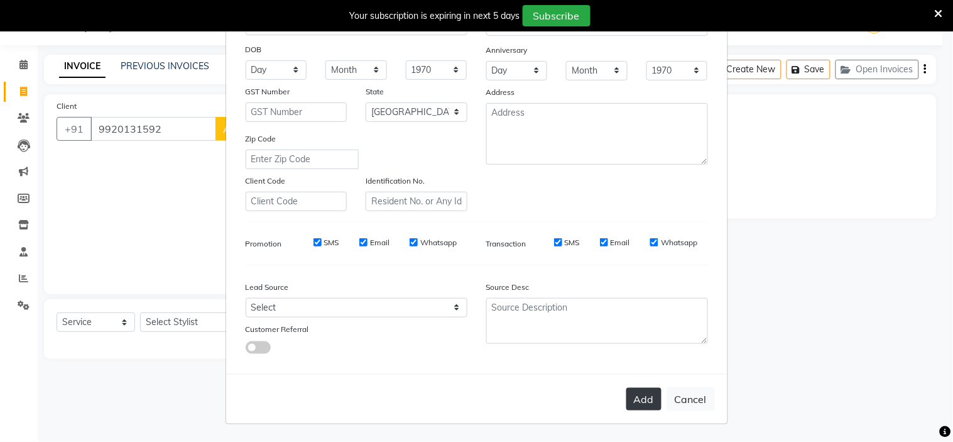
click at [633, 397] on button "Add" at bounding box center [643, 399] width 35 height 23
select select
select select "null"
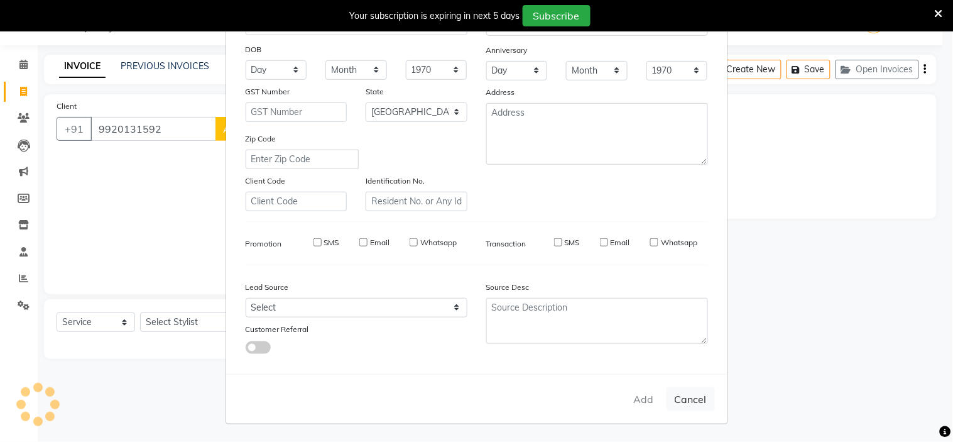
select select
checkbox input "false"
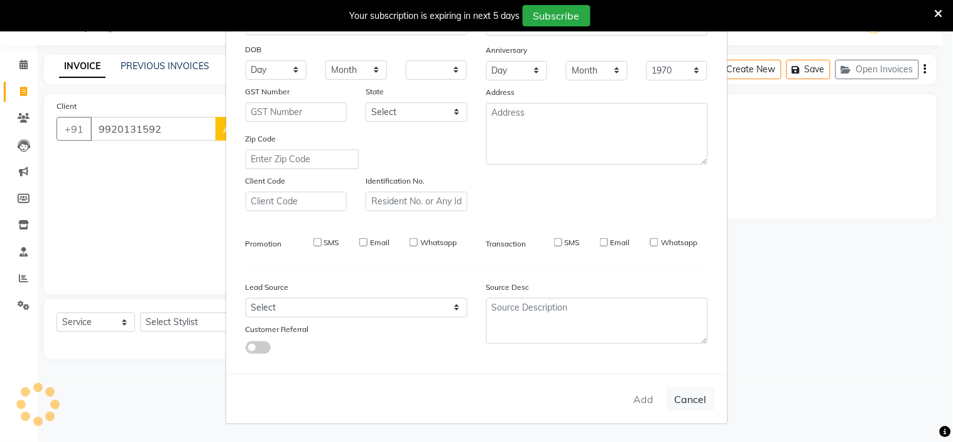
checkbox input "false"
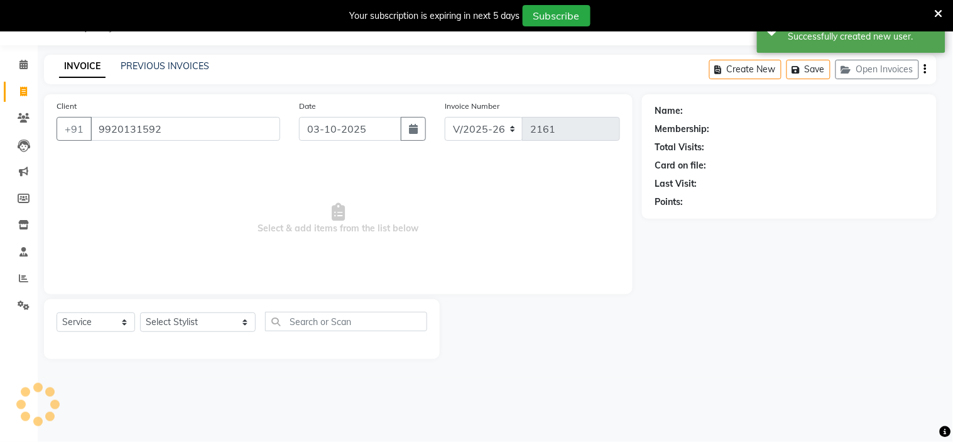
select select "1: Object"
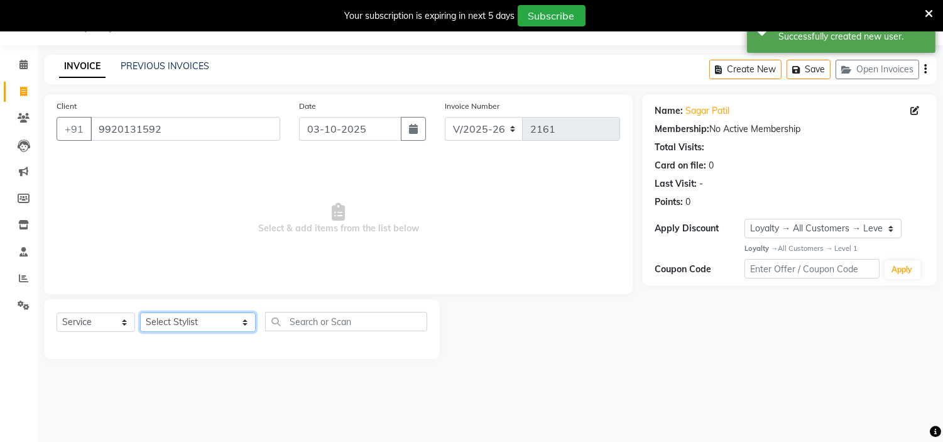
click at [172, 323] on select "Select Stylist [PERSON_NAME] [PERSON_NAME] [PERSON_NAME] [PERSON_NAME] [PERSON_…" at bounding box center [198, 321] width 116 height 19
select select "31385"
click at [140, 313] on select "Select Stylist [PERSON_NAME] [PERSON_NAME] [PERSON_NAME] [PERSON_NAME] [PERSON_…" at bounding box center [198, 321] width 116 height 19
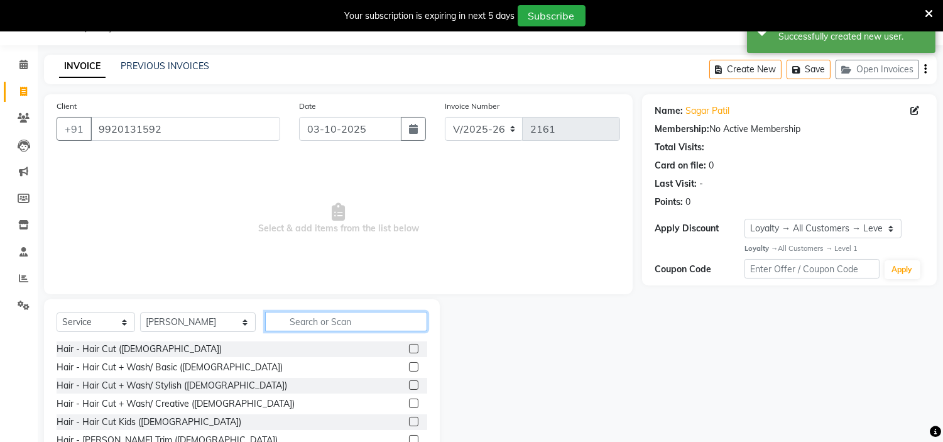
click at [272, 317] on input "text" at bounding box center [346, 321] width 162 height 19
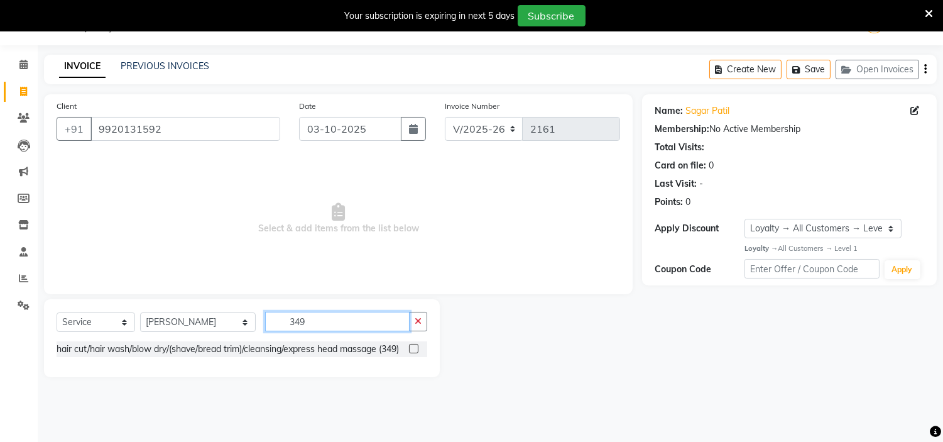
type input "349"
click at [415, 353] on label at bounding box center [413, 348] width 9 height 9
click at [415, 353] on input "checkbox" at bounding box center [413, 349] width 8 height 8
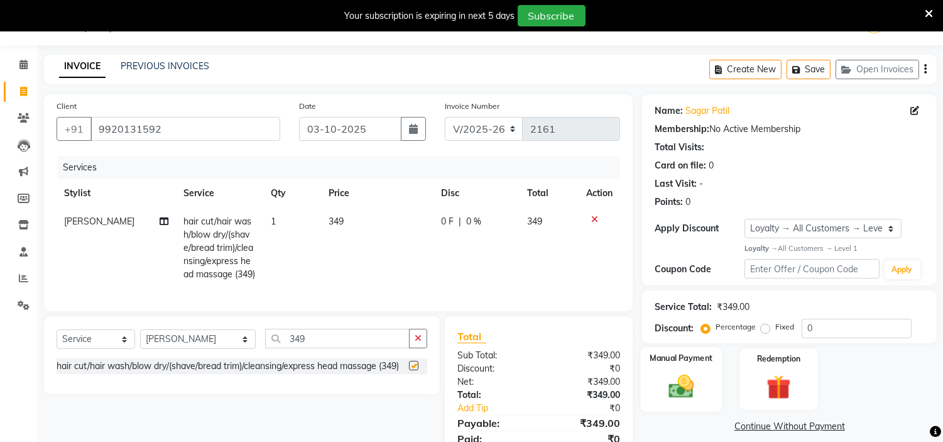
checkbox input "false"
click at [694, 378] on img at bounding box center [681, 386] width 41 height 30
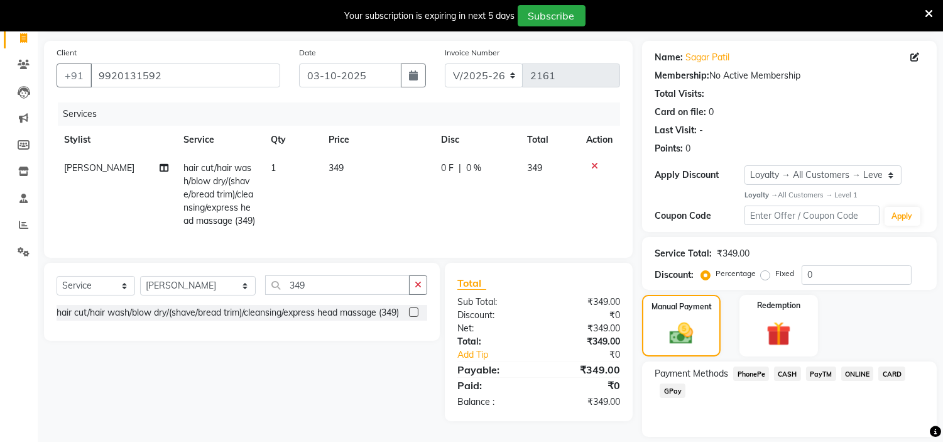
scroll to position [124, 0]
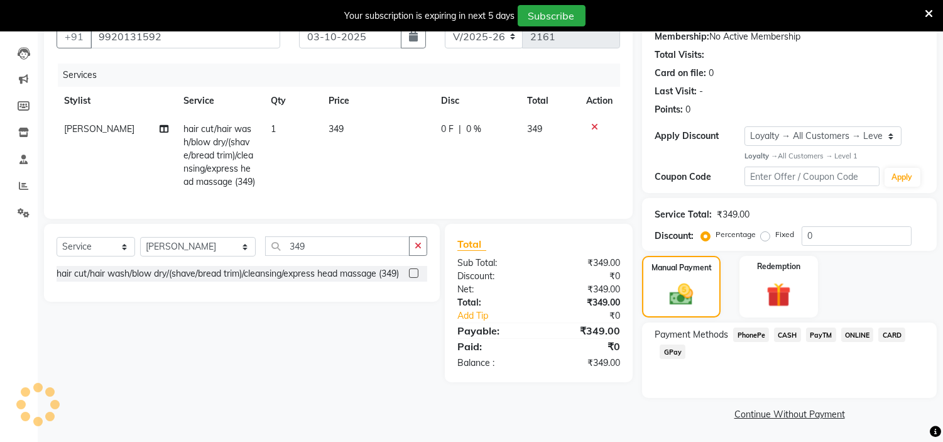
click at [817, 337] on span "PayTM" at bounding box center [821, 334] width 30 height 14
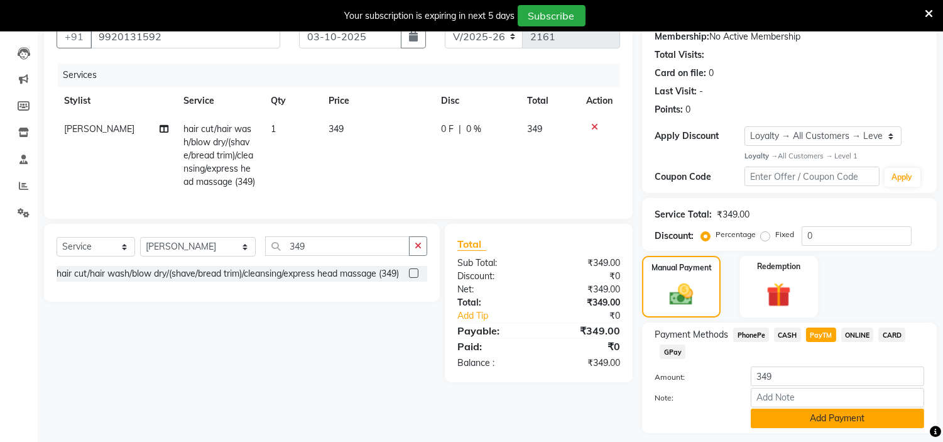
click at [802, 415] on button "Add Payment" at bounding box center [837, 417] width 173 height 19
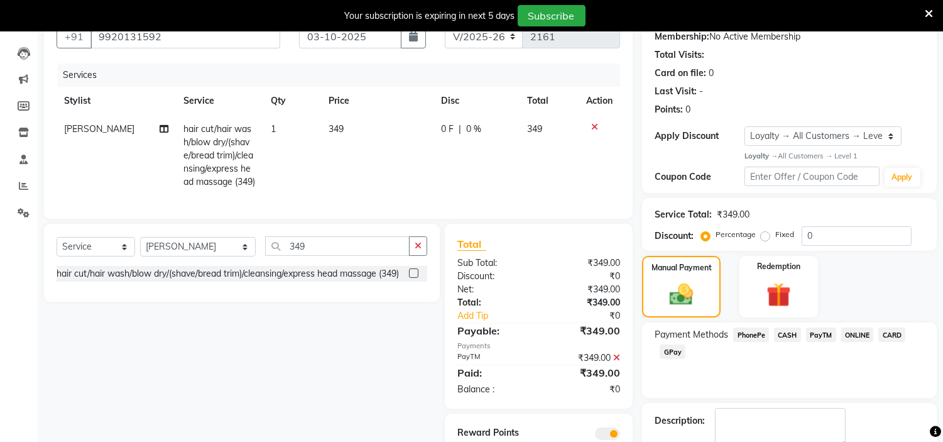
scroll to position [195, 0]
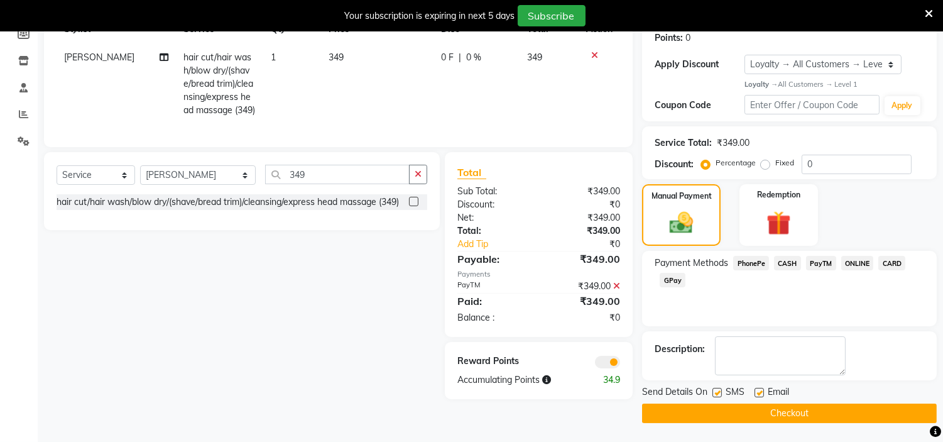
click at [896, 416] on button "Checkout" at bounding box center [789, 412] width 295 height 19
